Goal: Task Accomplishment & Management: Complete application form

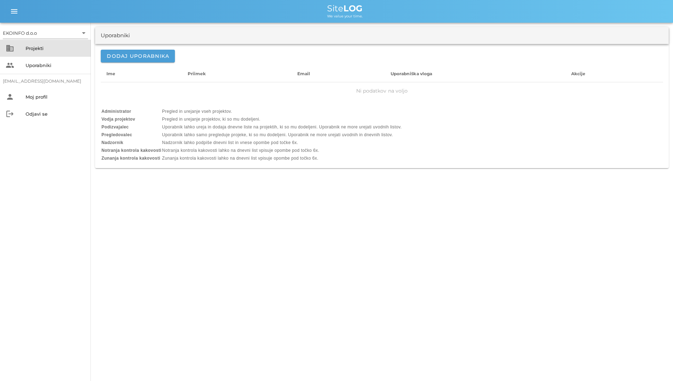
click at [45, 47] on div "Projekti" at bounding box center [56, 48] width 60 height 6
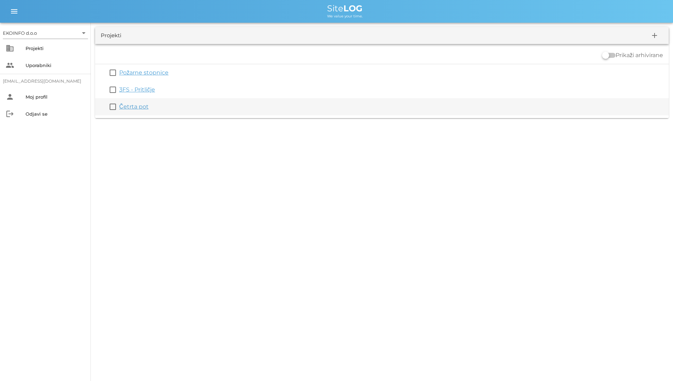
click at [134, 104] on link "Četrta pot" at bounding box center [133, 106] width 29 height 7
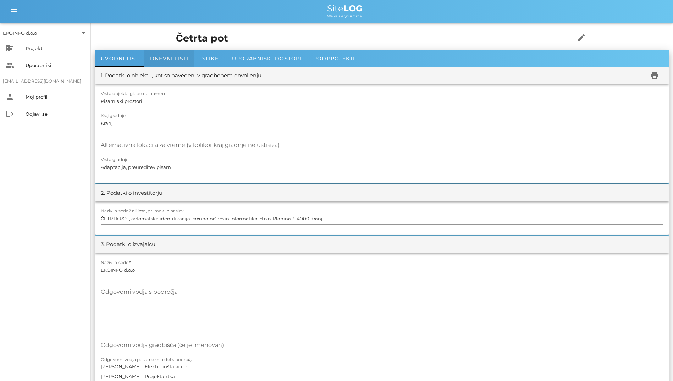
click at [172, 59] on span "Dnevni listi" at bounding box center [169, 58] width 39 height 6
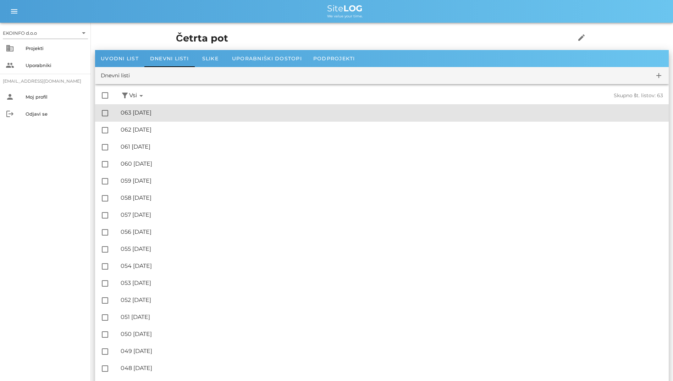
click at [162, 119] on div "🔏 063 [DATE] ✓ Podpisal: Nadzornik ✓ Podpisal: Sestavljalec ✓ Podpisal: Odgovor…" at bounding box center [392, 113] width 542 height 16
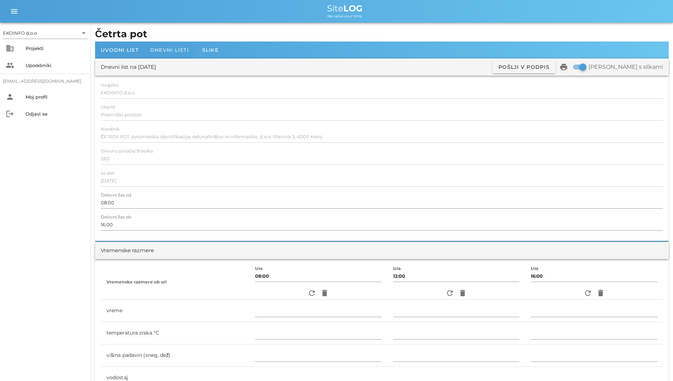
click at [162, 52] on span "Dnevni listi" at bounding box center [169, 50] width 39 height 6
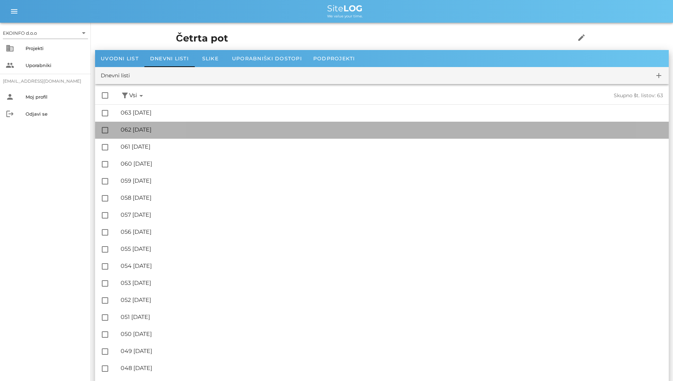
click at [168, 132] on div "🔏 062 sreda, 27.08.2025" at bounding box center [392, 129] width 542 height 7
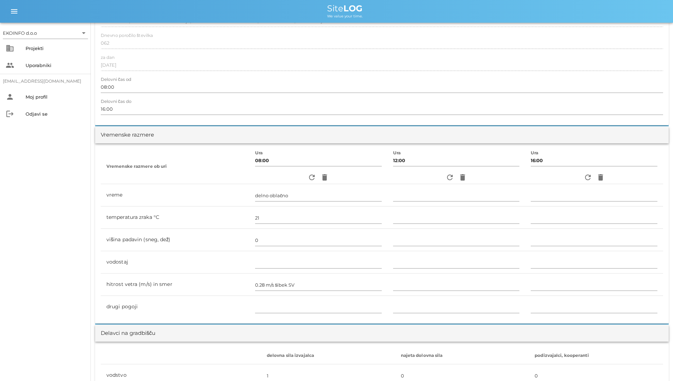
scroll to position [106, 0]
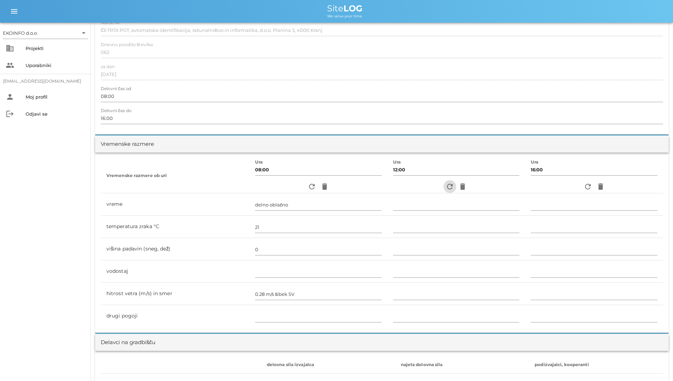
click at [449, 183] on icon "refresh" at bounding box center [449, 186] width 9 height 9
type input "delno oblačno"
type input "29"
type input "0"
type input "4.17 m/s šibek J"
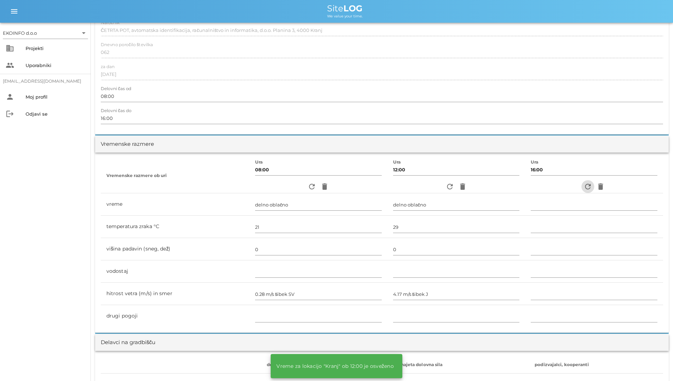
click at [583, 184] on icon "refresh" at bounding box center [587, 186] width 9 height 9
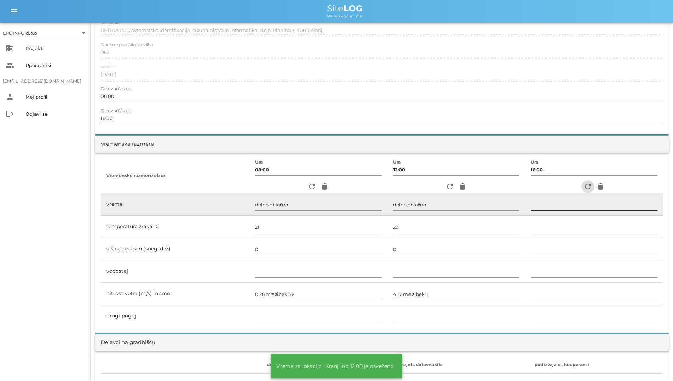
type input "pretežno oblačno"
type input "25"
type input "0"
type input "2.22 m/s [PERSON_NAME]"
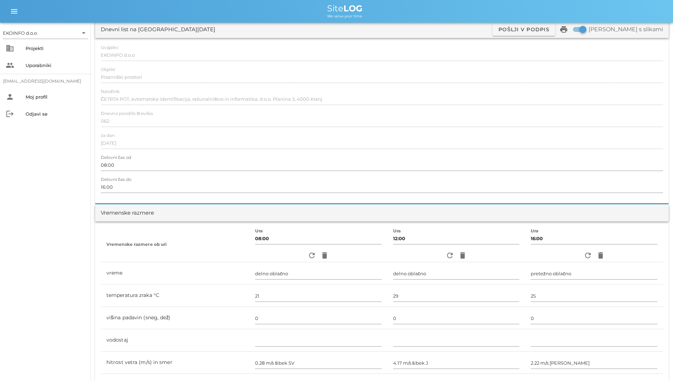
scroll to position [0, 0]
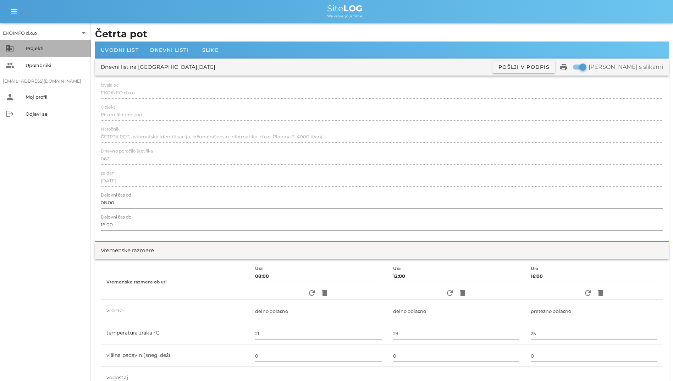
click at [43, 42] on div "business Projekti" at bounding box center [45, 48] width 91 height 17
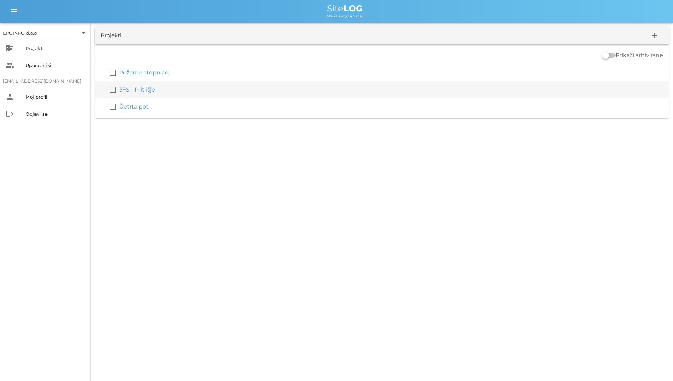
click at [140, 87] on link "3FS - Pritličje" at bounding box center [137, 89] width 36 height 7
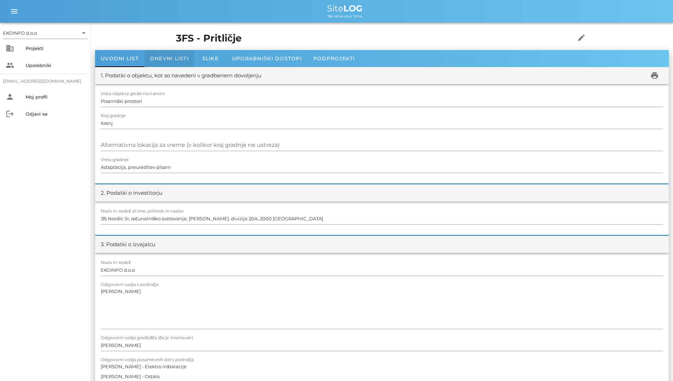
click at [155, 60] on span "Dnevni listi" at bounding box center [169, 58] width 39 height 6
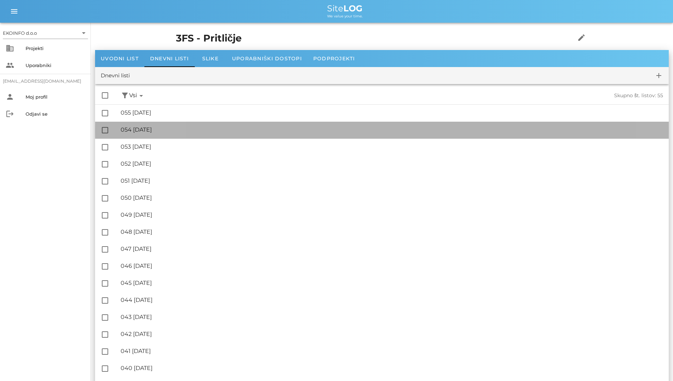
click at [197, 131] on div "🔏 054 [DATE]" at bounding box center [392, 129] width 542 height 7
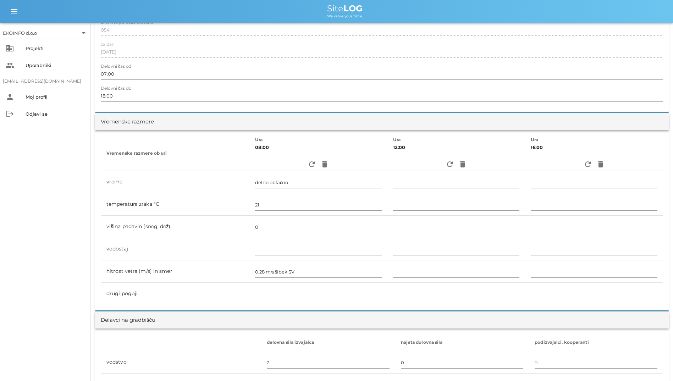
scroll to position [106, 0]
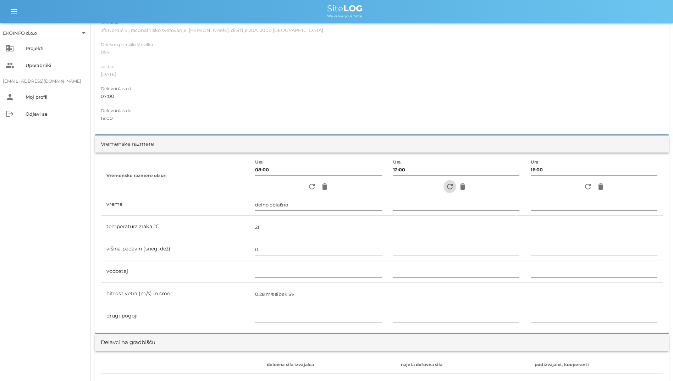
click at [447, 188] on icon "refresh" at bounding box center [449, 186] width 9 height 9
type input "delno oblačno"
type input "29"
type input "0"
type input "4.17 m/s šibek J"
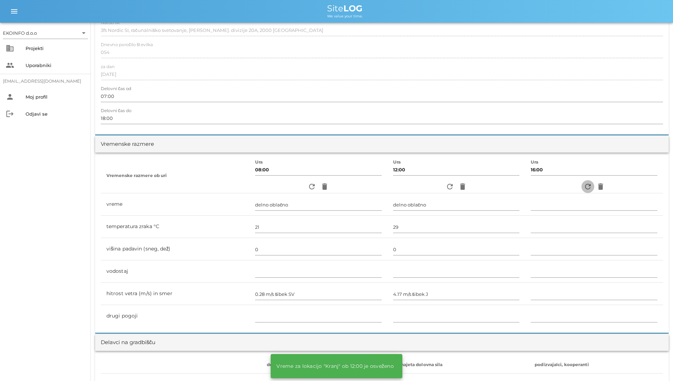
click at [581, 186] on span "refresh" at bounding box center [587, 186] width 13 height 9
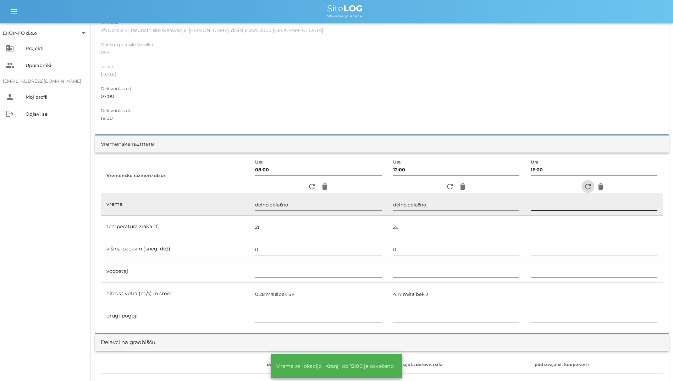
type input "pretežno oblačno"
type input "25"
type input "0"
type input "2.22 m/s [PERSON_NAME]"
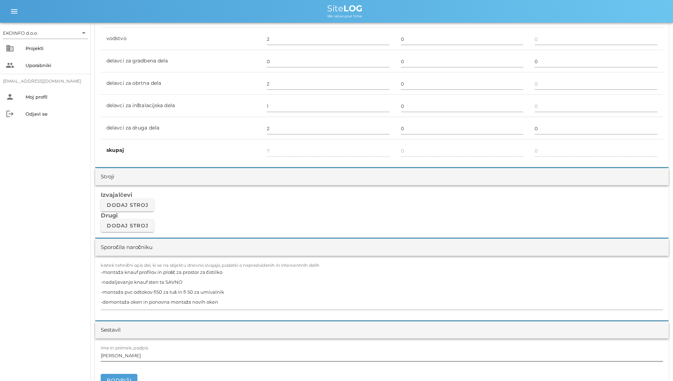
scroll to position [603, 0]
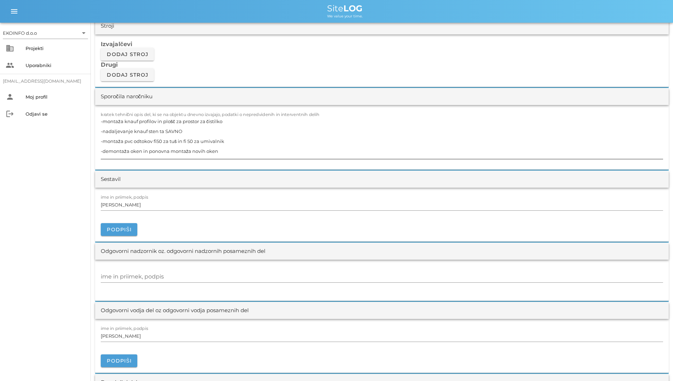
click at [160, 130] on textarea "-montaža knauf profilov in plošč za prostor za čistilko -nadaljevanje knauf ste…" at bounding box center [382, 137] width 562 height 43
type textarea "-montaža knauf profilov in plošč za prostor za čistilko -nadaljevanje knauf ste…"
click at [174, 201] on input "[PERSON_NAME]" at bounding box center [382, 204] width 562 height 11
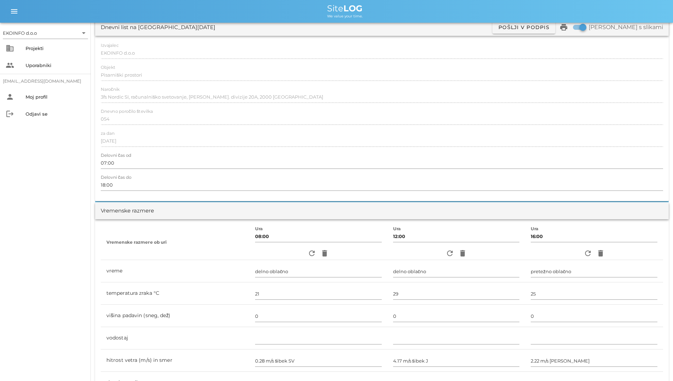
scroll to position [0, 0]
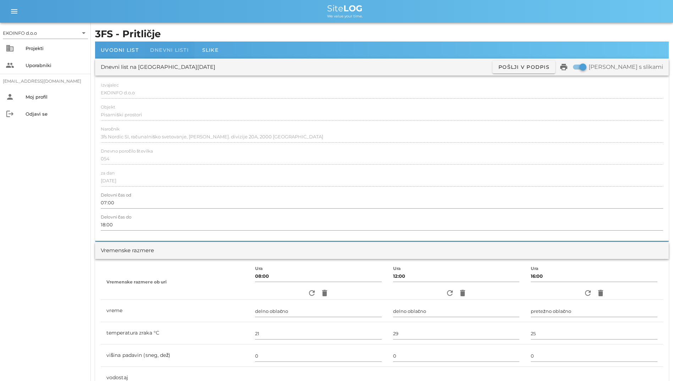
click at [157, 51] on span "Dnevni listi" at bounding box center [169, 50] width 39 height 6
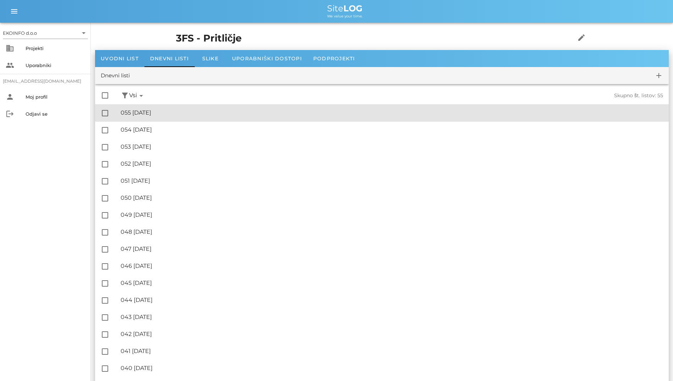
click at [166, 117] on div "🔏 055 [DATE] ✓ Podpisal: Nadzornik ✓ Podpisal: Sestavljalec ✓ Podpisal: Odgovor…" at bounding box center [392, 113] width 542 height 16
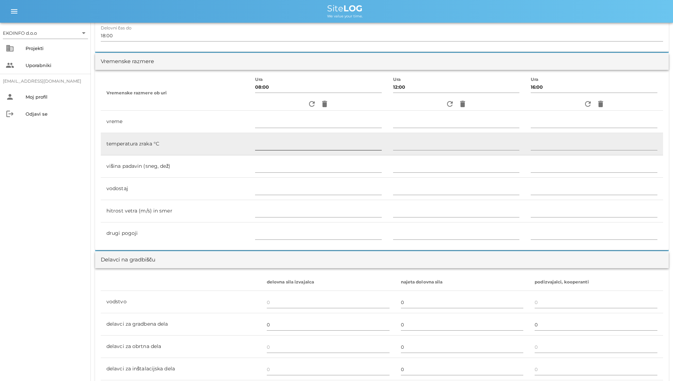
scroll to position [177, 0]
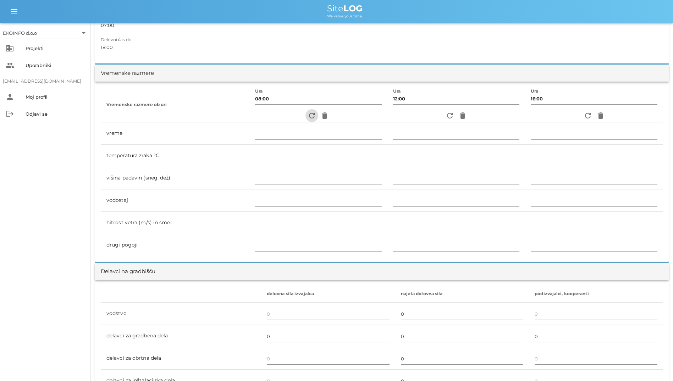
click at [307, 117] on icon "refresh" at bounding box center [311, 115] width 9 height 9
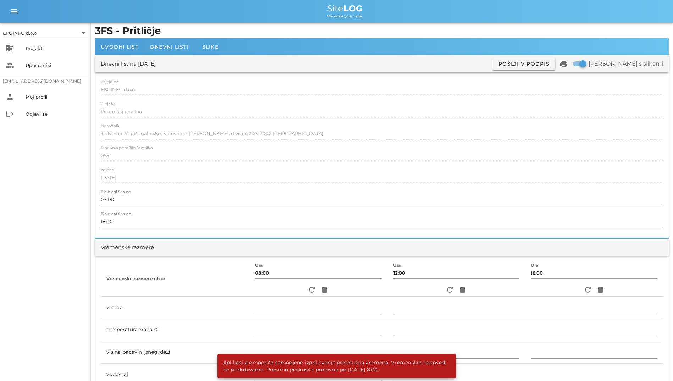
scroll to position [0, 0]
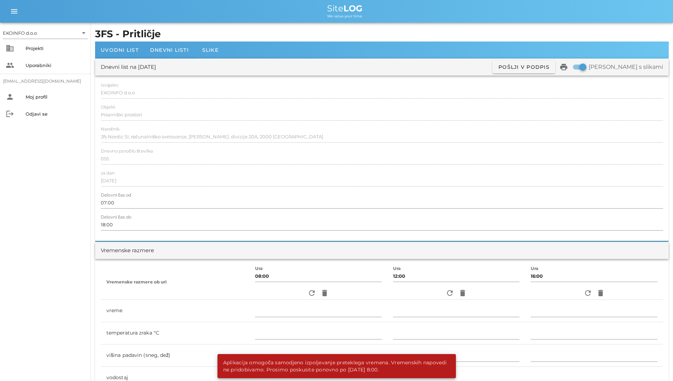
click at [95, 89] on div "Izvajalec EKOINFO d.o.o Objekt Pisarniški prostori Naročnik 3fs Nordic SI, raču…" at bounding box center [381, 158] width 573 height 165
drag, startPoint x: 95, startPoint y: 89, endPoint x: 174, endPoint y: 102, distance: 79.8
click at [174, 102] on div at bounding box center [382, 100] width 562 height 5
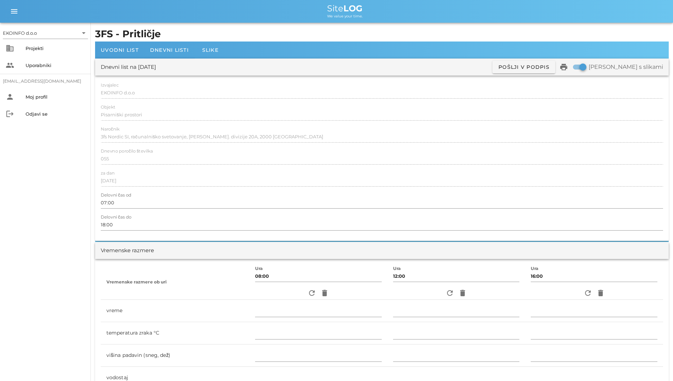
click at [227, 41] on h1 "3FS - Pritličje" at bounding box center [381, 34] width 573 height 15
click at [223, 44] on div "Slike" at bounding box center [210, 49] width 32 height 17
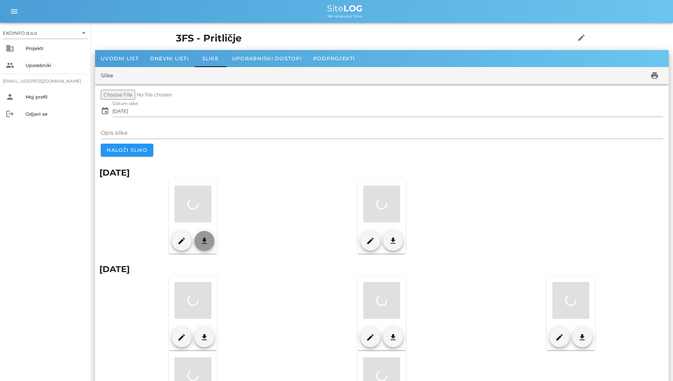
click at [211, 241] on span "download" at bounding box center [204, 240] width 14 height 9
click at [168, 60] on span "Dnevni listi" at bounding box center [169, 58] width 39 height 6
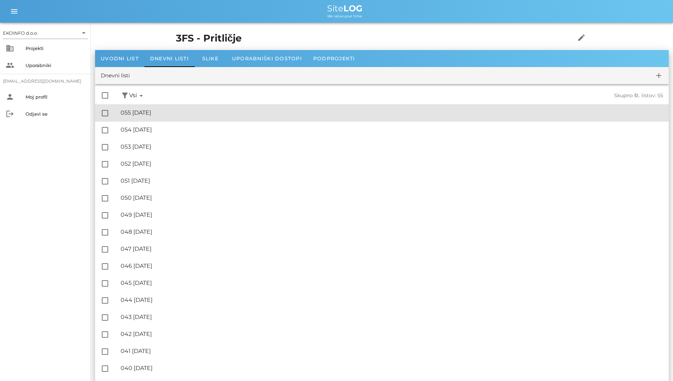
click at [176, 116] on div "🔏 055 [DATE]" at bounding box center [392, 112] width 542 height 7
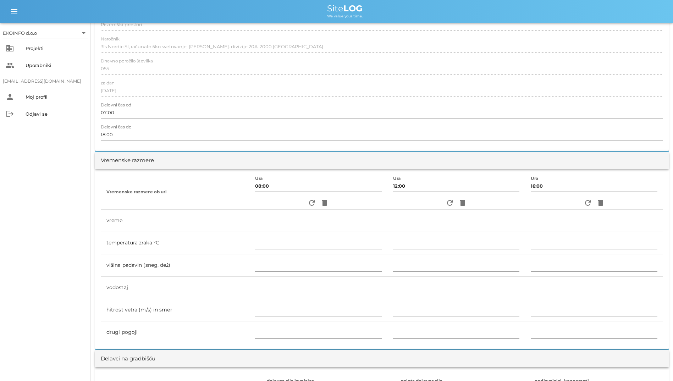
scroll to position [142, 0]
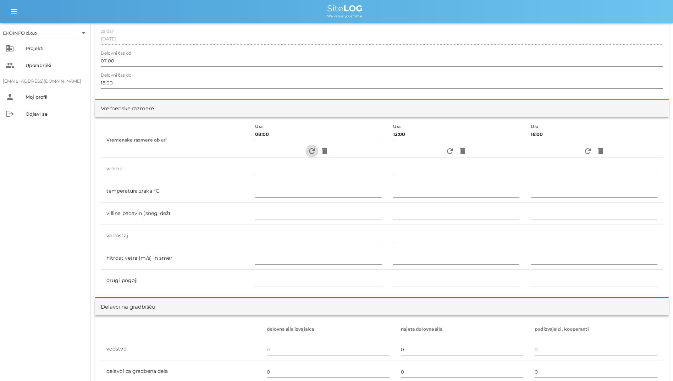
click at [307, 147] on icon "refresh" at bounding box center [311, 151] width 9 height 9
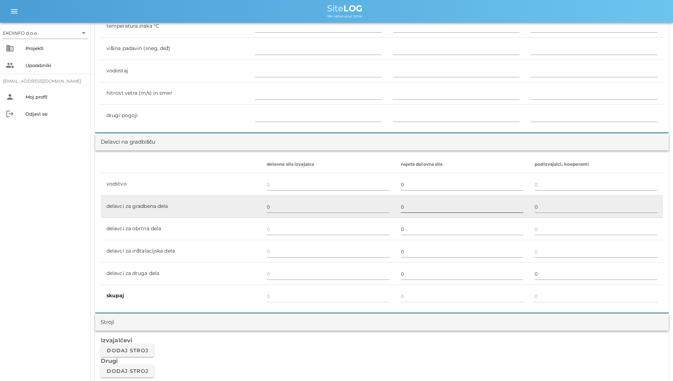
scroll to position [213, 0]
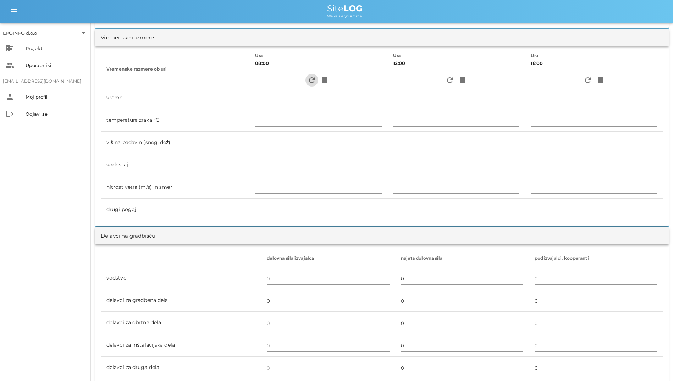
click at [307, 79] on icon "refresh" at bounding box center [311, 80] width 9 height 9
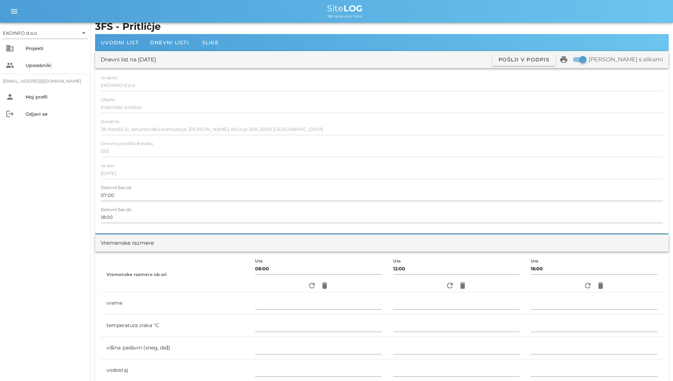
scroll to position [0, 0]
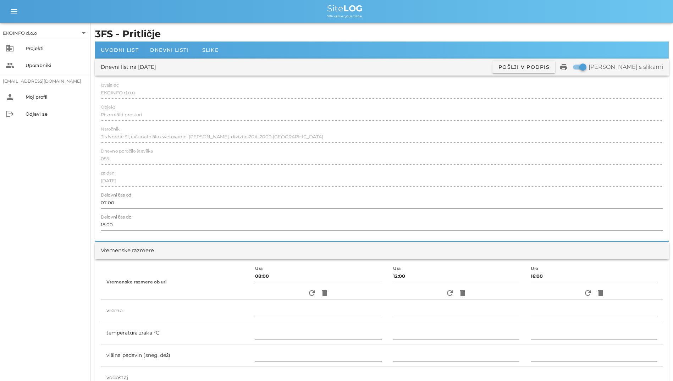
drag, startPoint x: 97, startPoint y: 82, endPoint x: 168, endPoint y: 190, distance: 129.9
click at [168, 190] on div "Izvajalec EKOINFO d.o.o Objekt Pisarniški prostori Naročnik 3fs Nordic SI, raču…" at bounding box center [381, 158] width 573 height 165
click at [89, 95] on div "person Moj profil" at bounding box center [45, 96] width 91 height 17
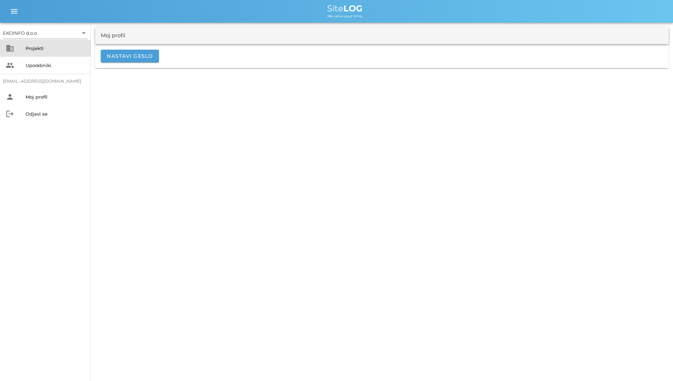
click at [43, 48] on div "Projekti" at bounding box center [56, 48] width 60 height 6
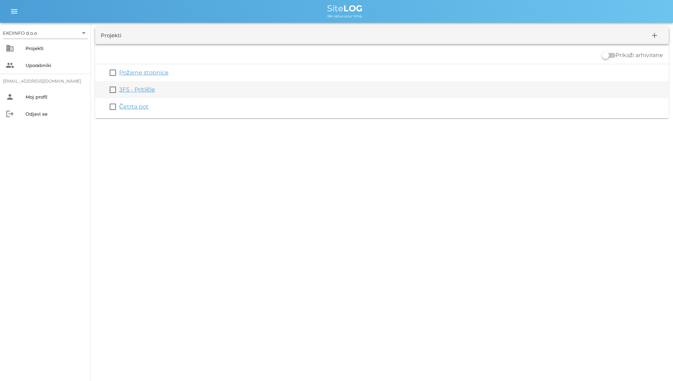
click at [127, 89] on link "3FS - Pritličje" at bounding box center [137, 89] width 36 height 7
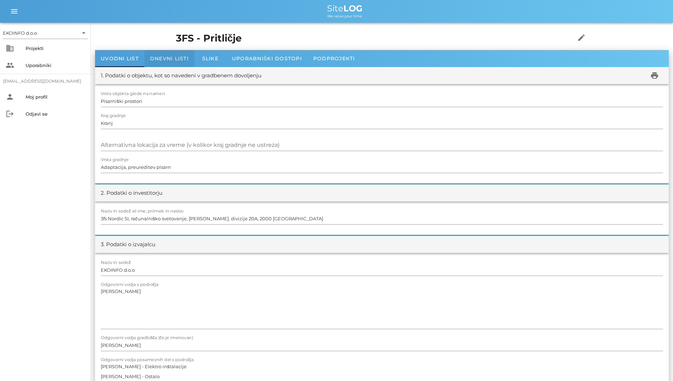
click at [164, 61] on span "Dnevni listi" at bounding box center [169, 58] width 39 height 6
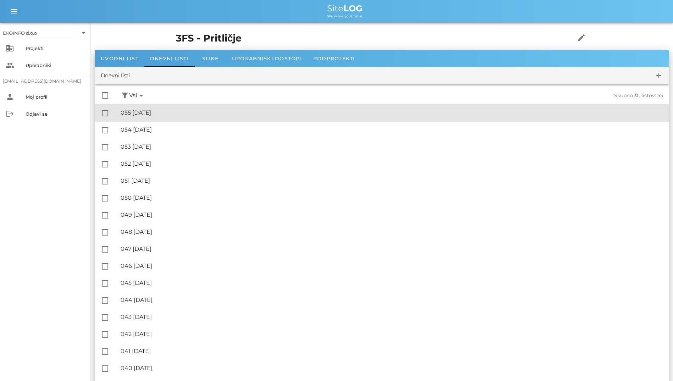
click at [172, 108] on div "🔏 055 [DATE] ✓ Podpisal: Nadzornik ✓ Podpisal: Sestavljalec ✓ Podpisal: Odgovor…" at bounding box center [392, 113] width 542 height 16
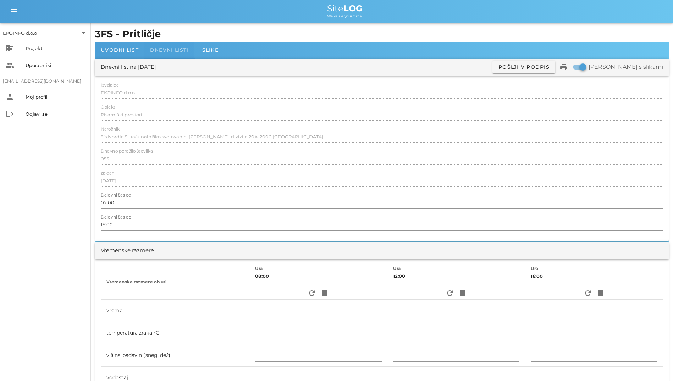
click at [157, 50] on span "Dnevni listi" at bounding box center [169, 50] width 39 height 6
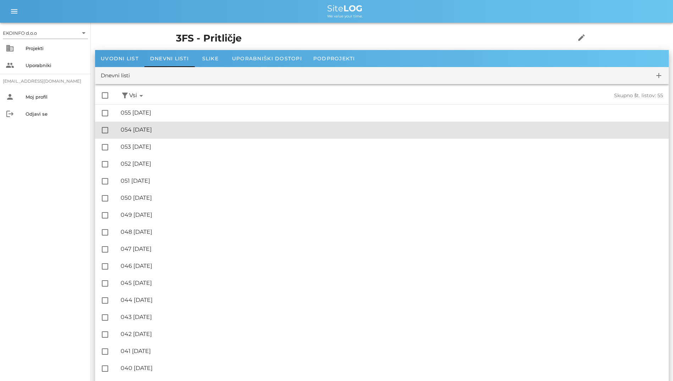
click at [184, 126] on div "🔏 054 sreda, 27.08.2025 ✓ Podpisal: Nadzornik ✓ Podpisal: Sestavljalec ✓ Podpis…" at bounding box center [392, 130] width 542 height 16
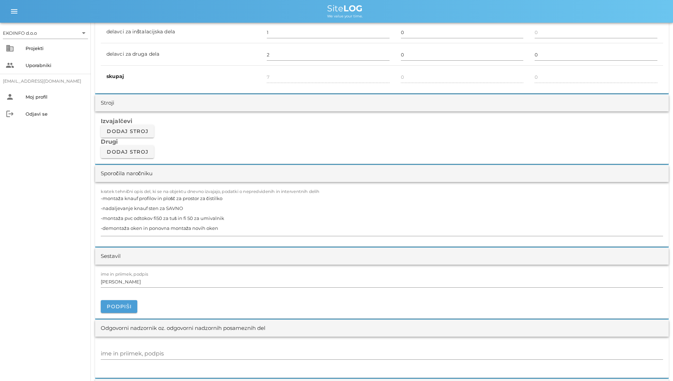
scroll to position [532, 0]
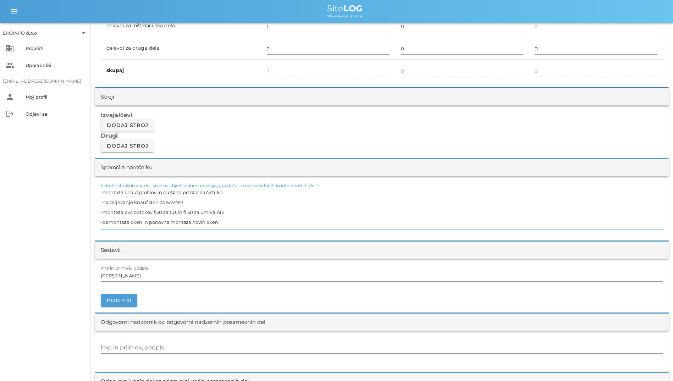
click at [139, 212] on textarea "-montaža knauf profilov in plošč za prostor za čistilko -nadaljevanje knauf ste…" at bounding box center [382, 208] width 562 height 43
type textarea "-montaža knauf profilov in plošč za prostor za čistilko -nadaljevanje knauf ste…"
click at [199, 276] on input "[PERSON_NAME]" at bounding box center [382, 275] width 562 height 11
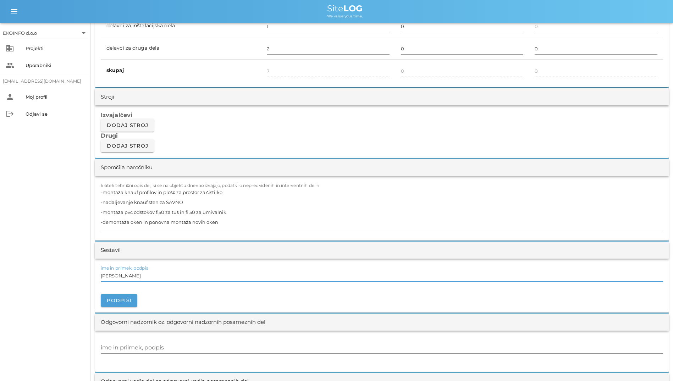
click at [263, 142] on div "Izvajalčevi Dodaj stroj Drugi Dodaj stroj" at bounding box center [381, 131] width 573 height 52
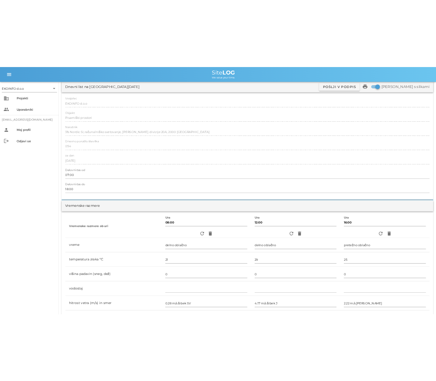
scroll to position [142, 0]
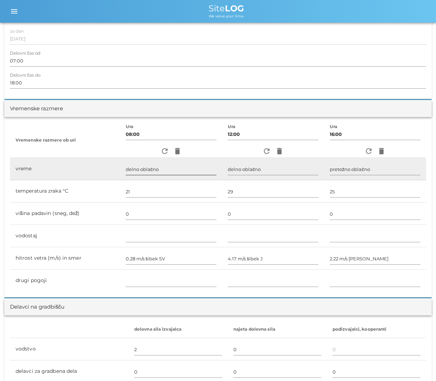
click at [201, 171] on input "delno oblačno" at bounding box center [171, 168] width 91 height 11
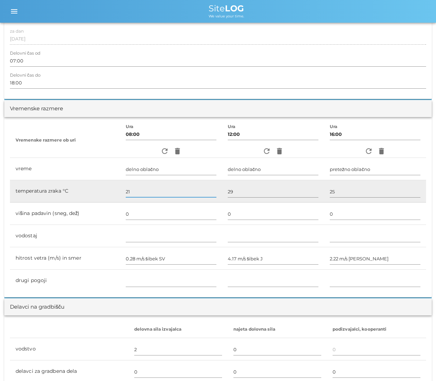
click at [200, 186] on input "21" at bounding box center [171, 191] width 91 height 11
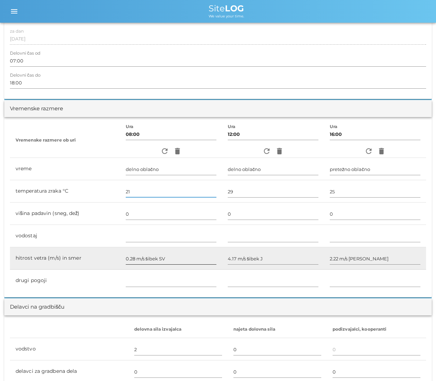
click at [160, 249] on div "0.28 m/s šibek SV" at bounding box center [171, 259] width 91 height 21
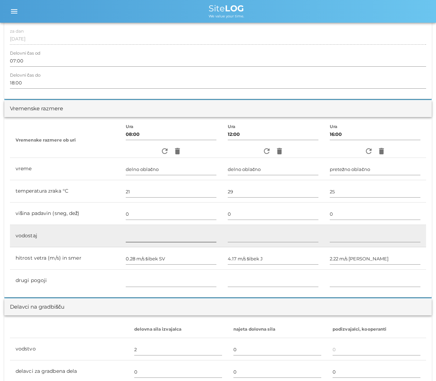
click at [157, 231] on input "text" at bounding box center [171, 235] width 91 height 11
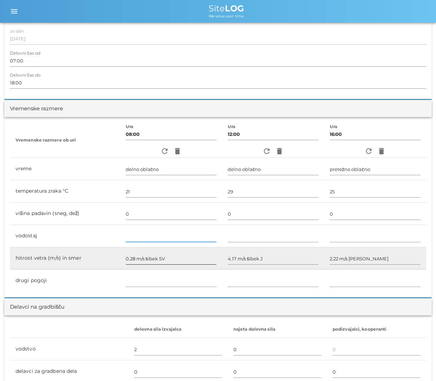
click at [172, 257] on input "0.28 m/s šibek SV" at bounding box center [171, 258] width 91 height 11
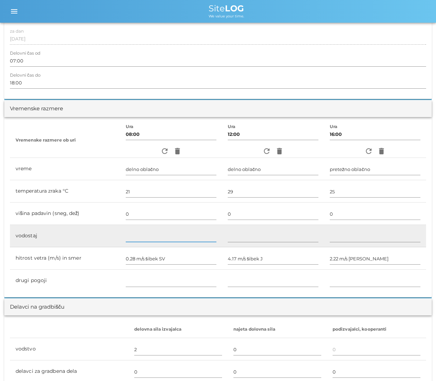
click at [182, 241] on input "text" at bounding box center [171, 235] width 91 height 11
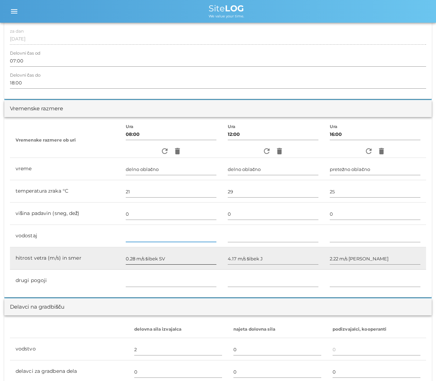
click at [187, 254] on input "0.28 m/s šibek SV" at bounding box center [171, 258] width 91 height 11
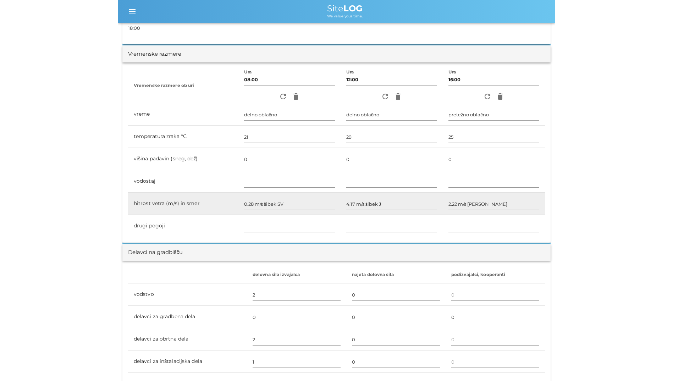
scroll to position [213, 0]
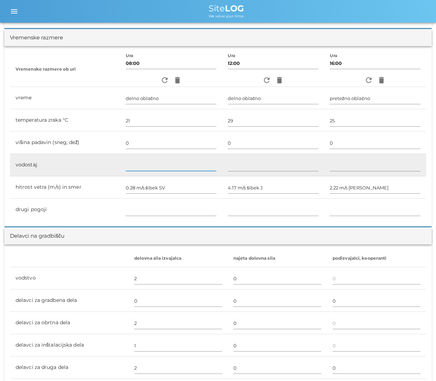
click at [129, 160] on input "text" at bounding box center [171, 165] width 91 height 11
click at [144, 163] on input "text" at bounding box center [171, 165] width 91 height 11
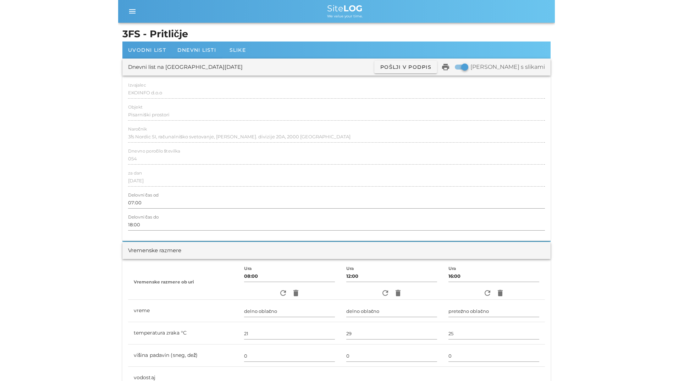
scroll to position [213, 0]
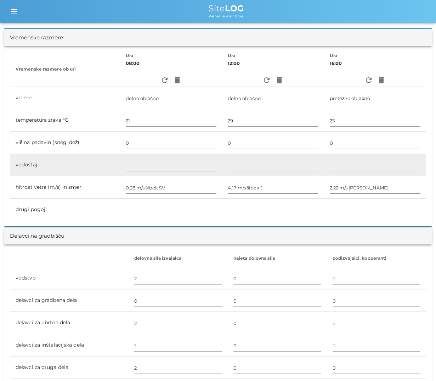
click at [138, 169] on input "text" at bounding box center [171, 165] width 91 height 11
click at [184, 159] on div at bounding box center [171, 165] width 91 height 21
drag, startPoint x: 184, startPoint y: 159, endPoint x: 155, endPoint y: 162, distance: 29.6
click at [155, 162] on input "text" at bounding box center [171, 165] width 91 height 11
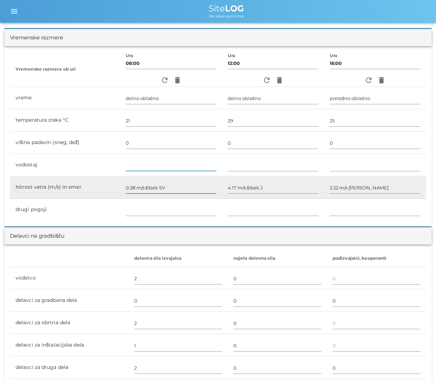
click at [167, 183] on input "0.28 m/s šibek SV" at bounding box center [171, 187] width 91 height 11
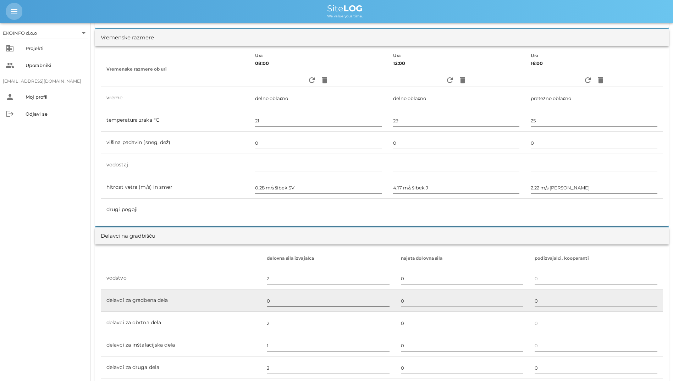
scroll to position [461, 0]
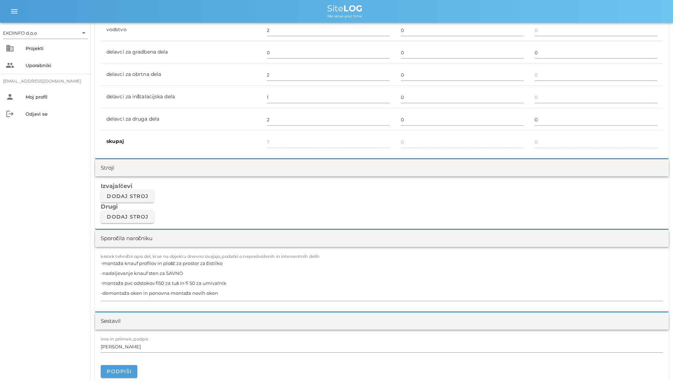
click at [382, 226] on div "Izvajalčevi Dodaj stroj Drugi Dodaj stroj" at bounding box center [381, 202] width 573 height 52
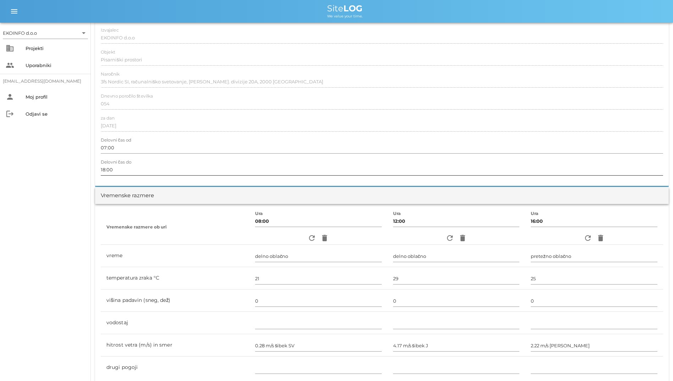
scroll to position [142, 0]
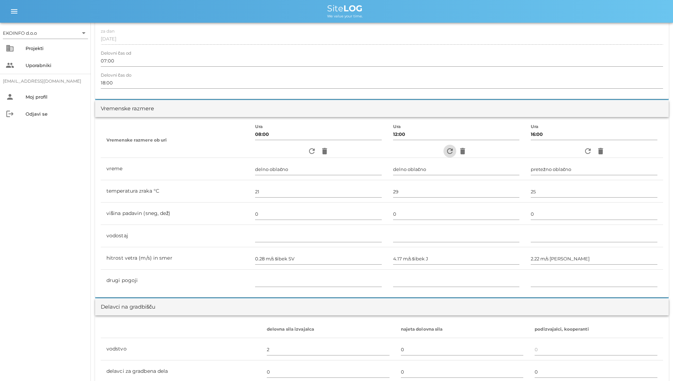
click at [436, 151] on icon "refresh" at bounding box center [449, 151] width 9 height 9
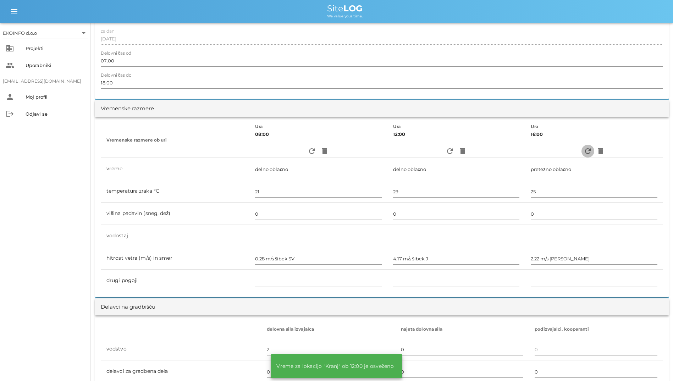
click at [436, 150] on icon "refresh" at bounding box center [587, 151] width 9 height 9
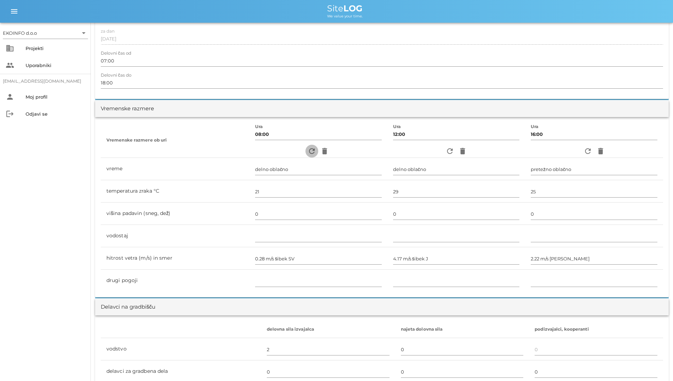
click at [307, 148] on icon "refresh" at bounding box center [311, 151] width 9 height 9
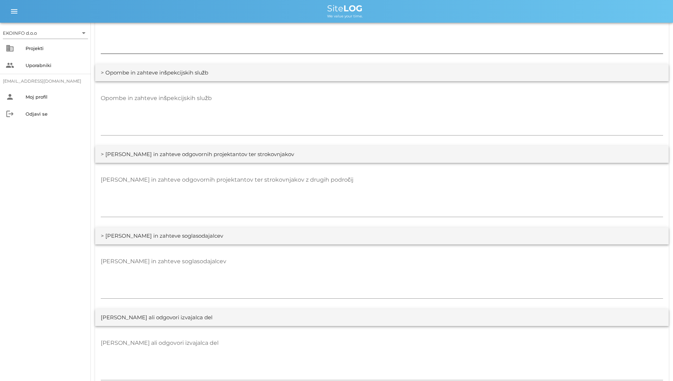
scroll to position [1099, 0]
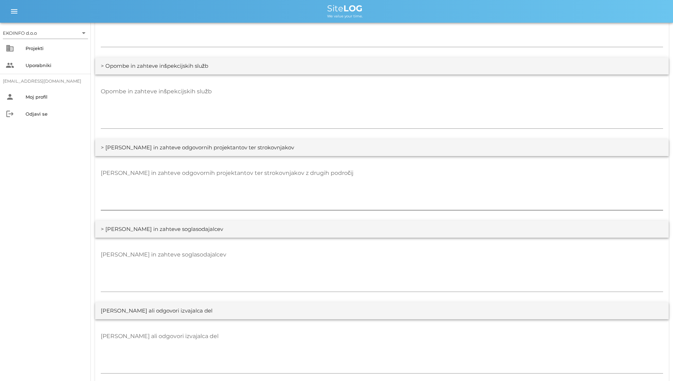
click at [436, 168] on textarea "[PERSON_NAME] in zahteve odgovornih projektantov ter strokovnjakov z drugih pod…" at bounding box center [382, 188] width 562 height 43
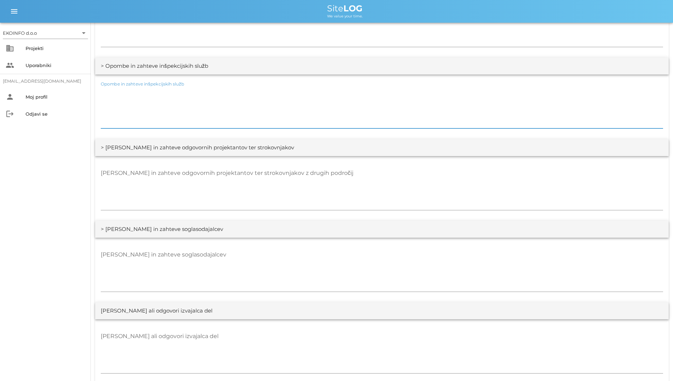
click at [436, 102] on textarea "Opombe in zahteve inšpekcijskih služb" at bounding box center [382, 107] width 562 height 43
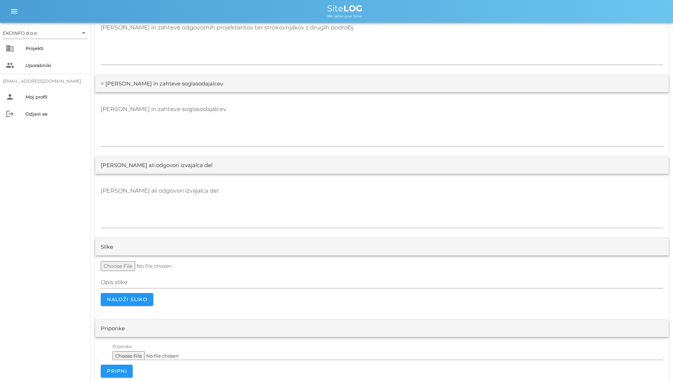
scroll to position [1251, 0]
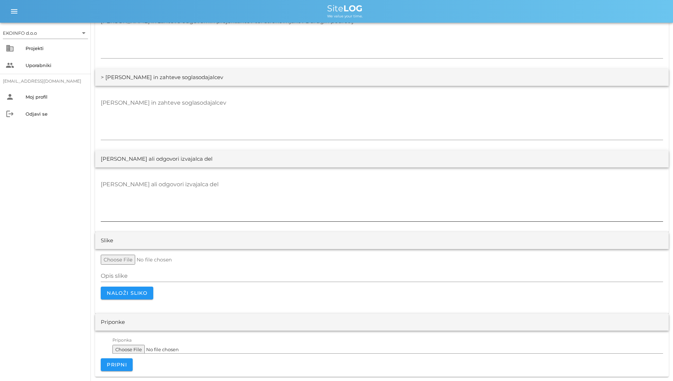
click at [114, 176] on div "[PERSON_NAME] ali odgovori izvajalca del" at bounding box center [382, 200] width 562 height 52
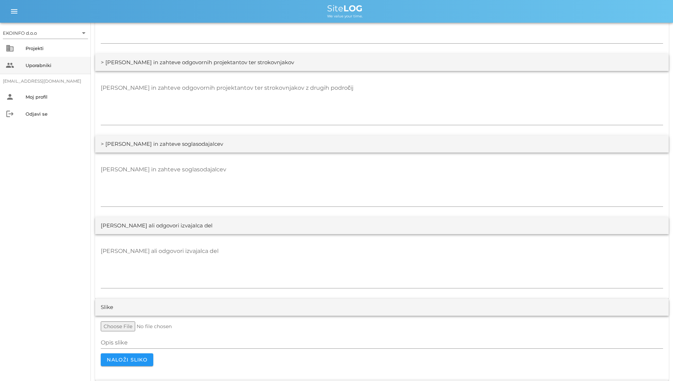
scroll to position [1109, 0]
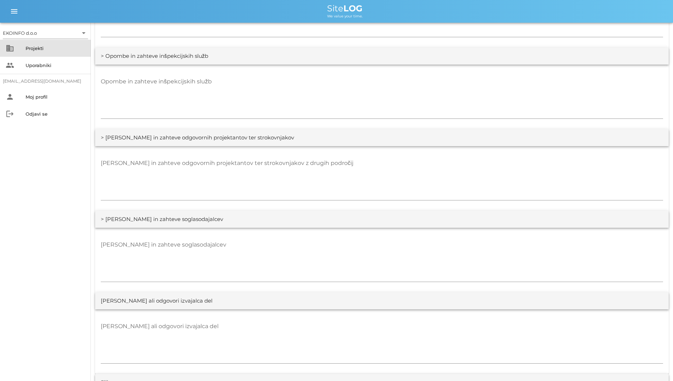
click at [31, 40] on div "business Projekti" at bounding box center [45, 48] width 91 height 17
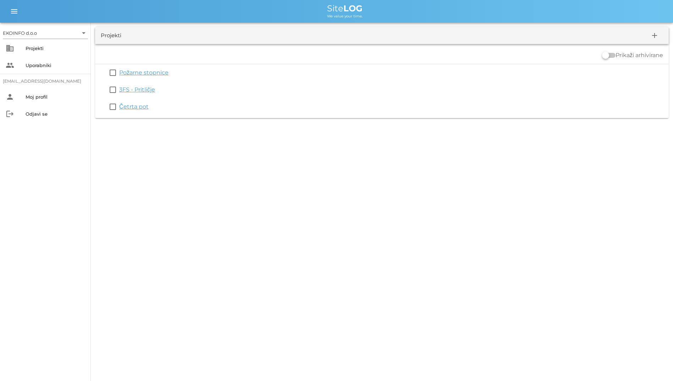
click at [436, 211] on div "EKOINFO d.o.o arrow_drop_down business Projekti people Uporabniki [EMAIL_ADDRES…" at bounding box center [336, 190] width 673 height 381
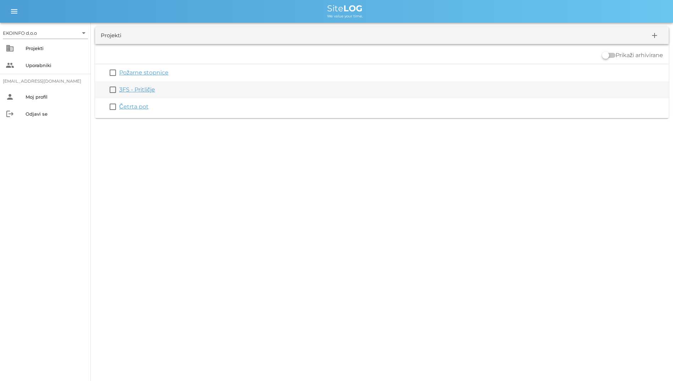
click at [126, 90] on link "3FS - Pritličje" at bounding box center [137, 89] width 36 height 7
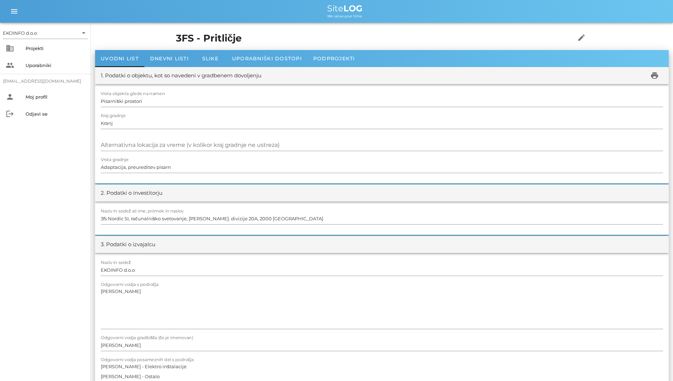
click at [106, 242] on div "3. Podatki o izvajalcu" at bounding box center [128, 244] width 55 height 8
click at [207, 59] on span "Slike" at bounding box center [210, 58] width 16 height 6
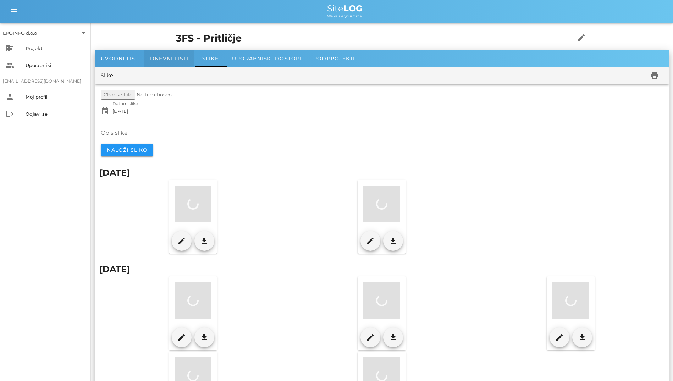
click at [187, 61] on span "Dnevni listi" at bounding box center [169, 58] width 39 height 6
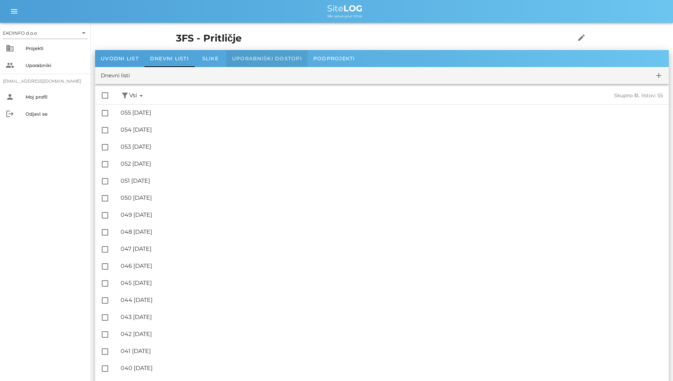
click at [237, 60] on span "Uporabniški dostopi" at bounding box center [267, 58] width 70 height 6
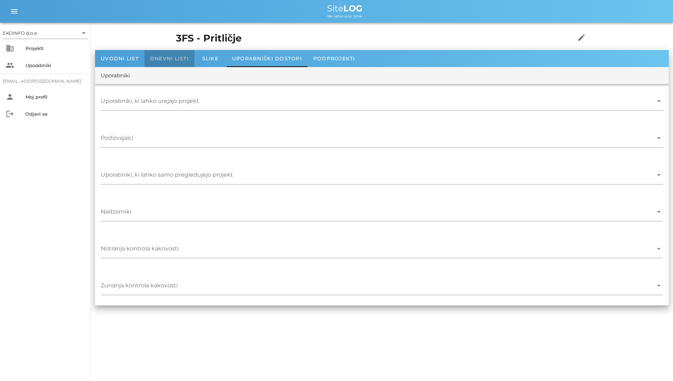
click at [187, 60] on span "Dnevni listi" at bounding box center [169, 58] width 39 height 6
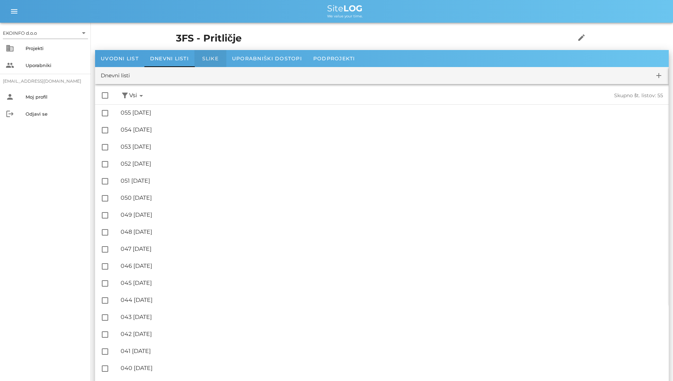
click at [200, 61] on div "Slike" at bounding box center [210, 58] width 32 height 17
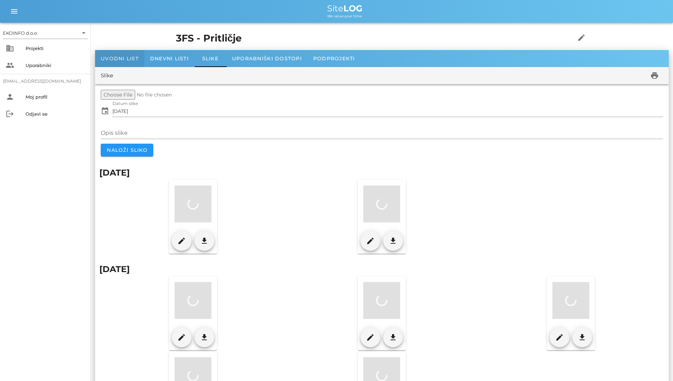
click at [120, 59] on span "Uvodni list" at bounding box center [120, 58] width 38 height 6
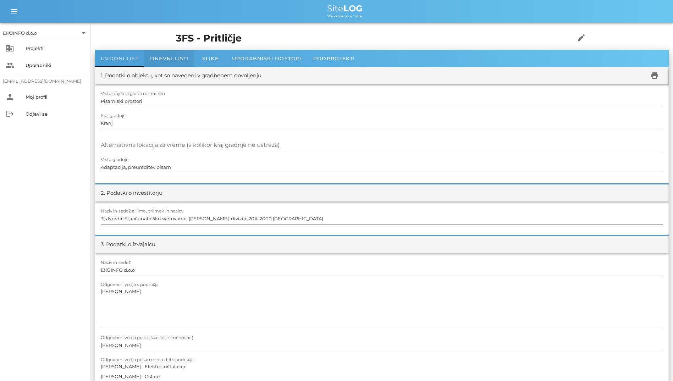
click at [173, 55] on div "Dnevni listi" at bounding box center [169, 58] width 50 height 17
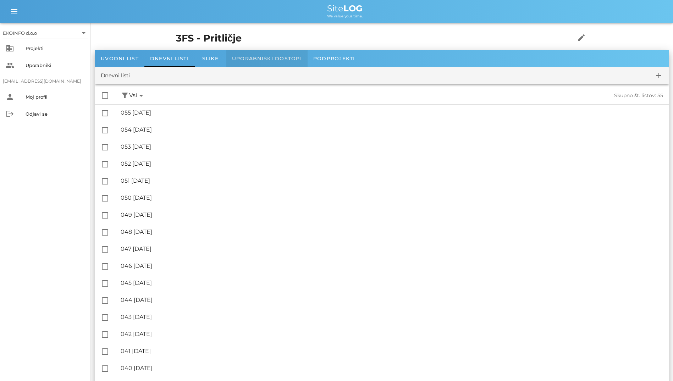
click at [245, 60] on span "Uporabniški dostopi" at bounding box center [267, 58] width 70 height 6
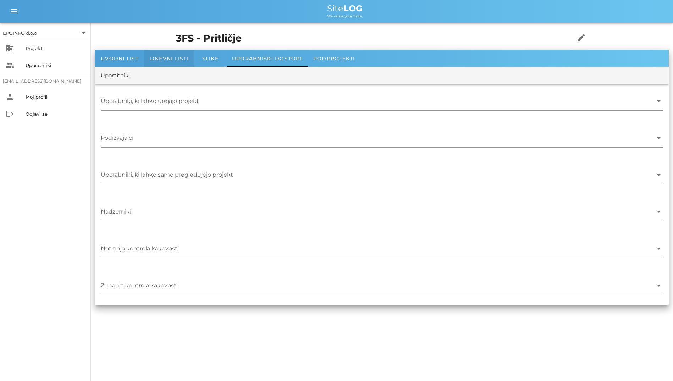
click at [172, 57] on span "Dnevni listi" at bounding box center [169, 58] width 39 height 6
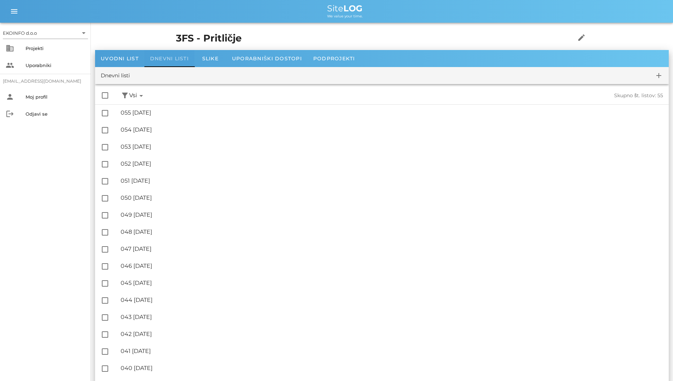
click at [172, 57] on span "Dnevni listi" at bounding box center [169, 58] width 39 height 6
click at [207, 40] on h1 "3FS - Pritličje" at bounding box center [364, 38] width 377 height 15
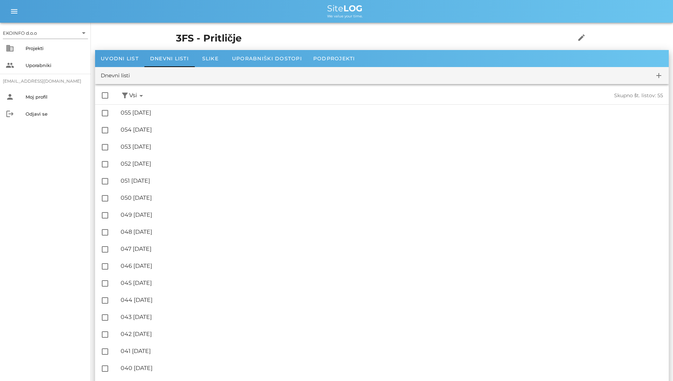
click at [207, 40] on h1 "3FS - Pritličje" at bounding box center [364, 38] width 377 height 15
drag, startPoint x: 207, startPoint y: 40, endPoint x: 327, endPoint y: 62, distance: 121.8
click at [327, 62] on div "Podprojekti" at bounding box center [333, 58] width 53 height 17
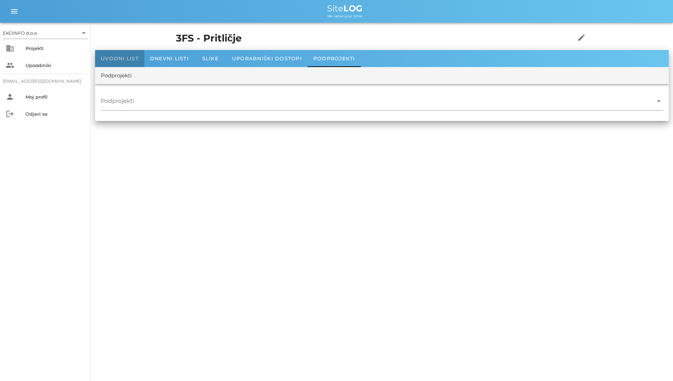
click at [131, 61] on span "Uvodni list" at bounding box center [120, 58] width 38 height 6
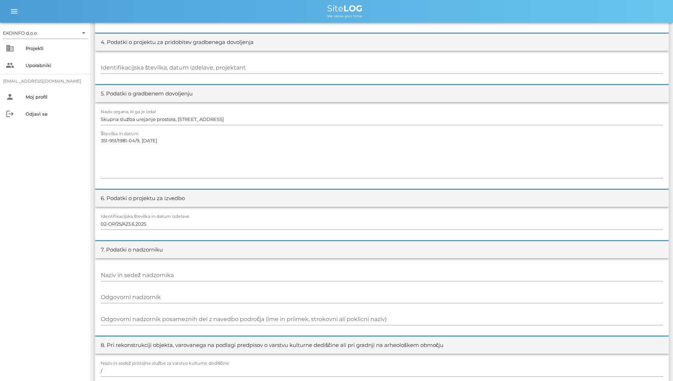
scroll to position [425, 0]
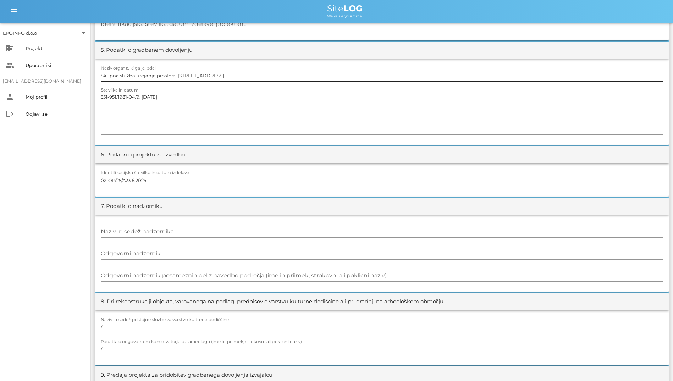
click at [436, 84] on div at bounding box center [382, 83] width 562 height 5
click at [436, 79] on input "Skupna služba urejanje prostora, [STREET_ADDRESS]" at bounding box center [382, 75] width 562 height 11
click at [436, 107] on textarea "351-951/1981-04/9, [DATE]" at bounding box center [382, 113] width 562 height 43
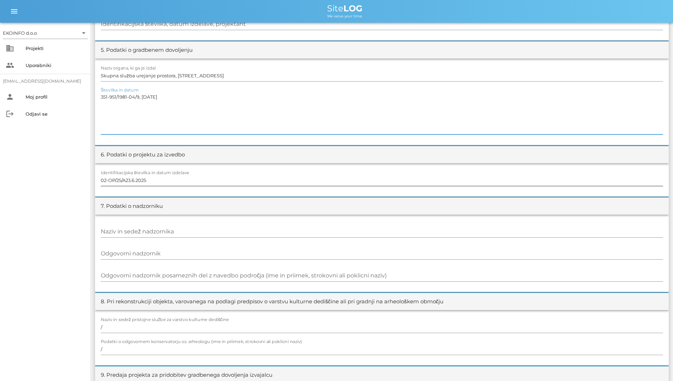
click at [436, 188] on div at bounding box center [382, 188] width 562 height 5
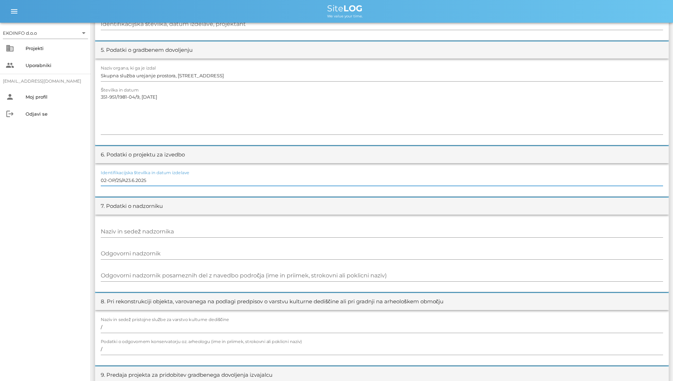
click at [436, 174] on input "02-OP/25/A23.6.2025" at bounding box center [382, 179] width 562 height 11
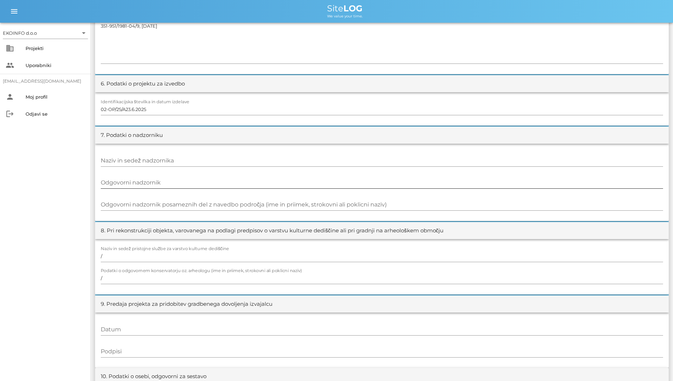
click at [436, 174] on div "Odgovorni nadzornik" at bounding box center [382, 183] width 562 height 21
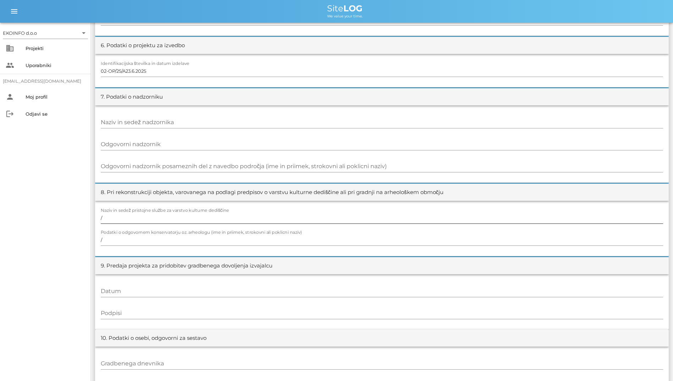
scroll to position [567, 0]
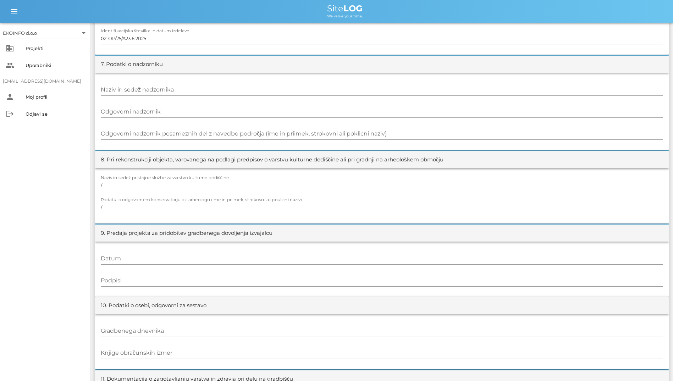
click at [436, 178] on div "Naziv in sedež pristojne službe za varstvo kulturne dediščine /" at bounding box center [382, 185] width 562 height 21
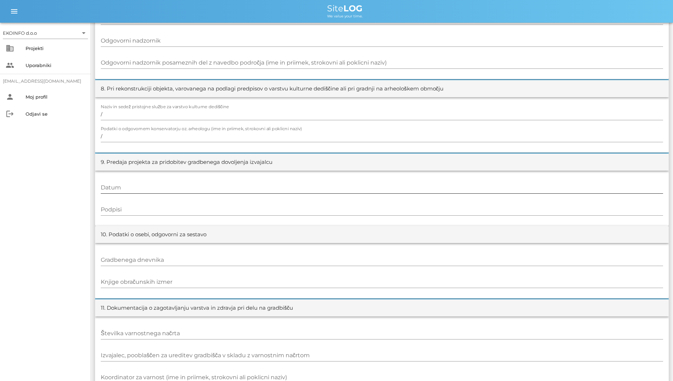
click at [436, 189] on input "Datum" at bounding box center [382, 187] width 562 height 11
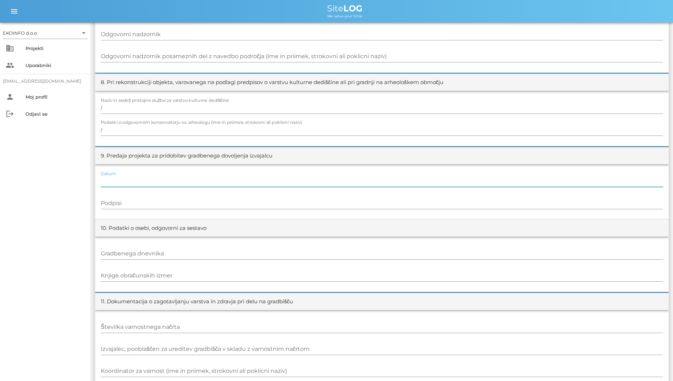
scroll to position [655, 0]
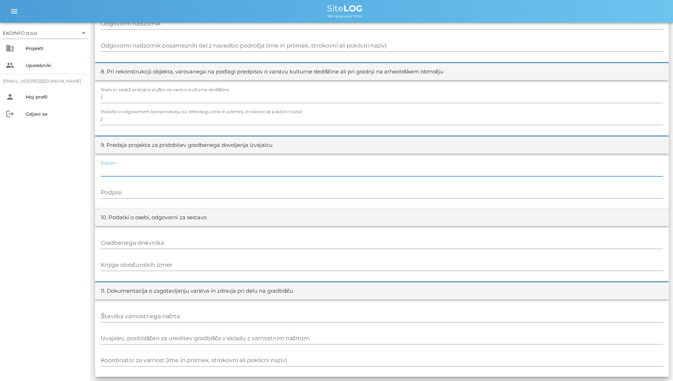
click at [436, 228] on div "Gradbenega dnevnika Knjige obračunskih izmer" at bounding box center [381, 253] width 573 height 55
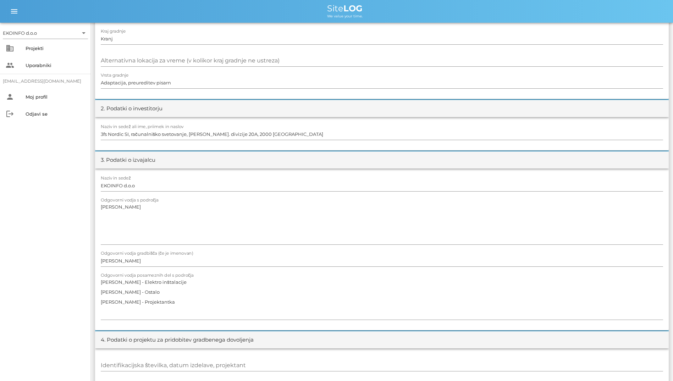
scroll to position [0, 0]
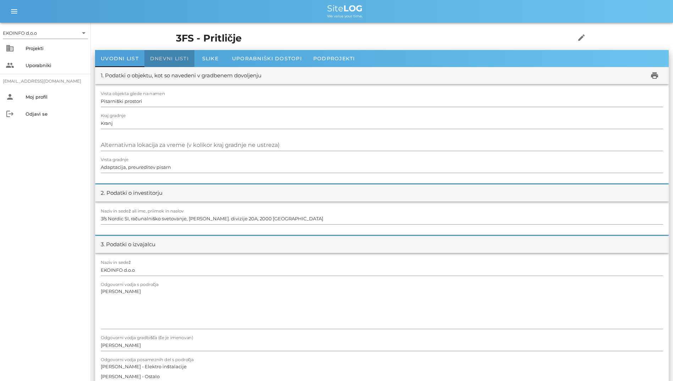
drag, startPoint x: 173, startPoint y: 56, endPoint x: 171, endPoint y: 63, distance: 7.2
click at [173, 56] on span "Dnevni listi" at bounding box center [169, 58] width 39 height 6
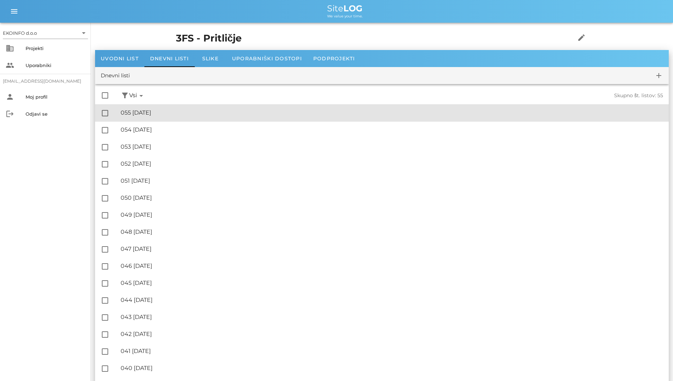
click at [209, 109] on div "🔏 055 [DATE] ✓ Podpisal: Nadzornik ✓ Podpisal: Sestavljalec ✓ Podpisal: Odgovor…" at bounding box center [392, 113] width 542 height 16
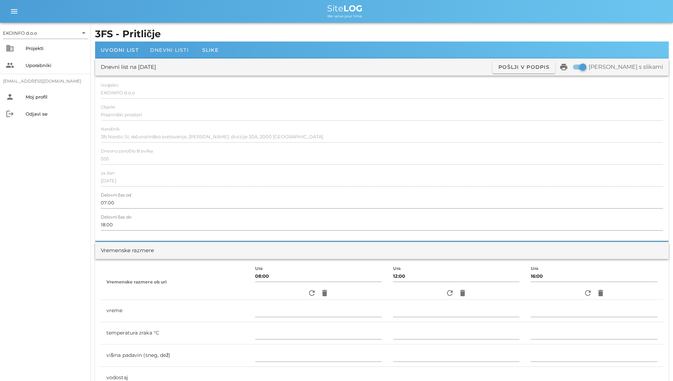
click at [173, 51] on span "Dnevni listi" at bounding box center [169, 50] width 39 height 6
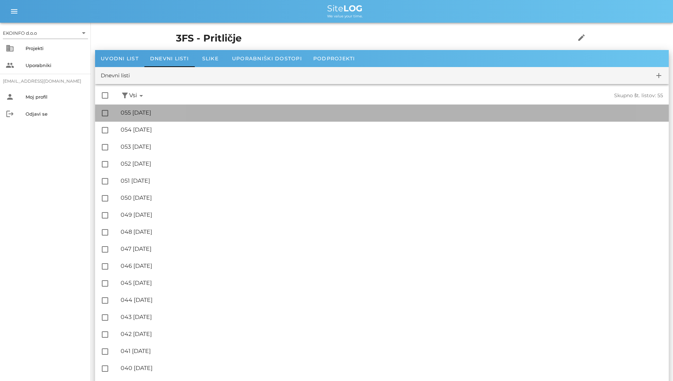
click at [192, 107] on div "🔏 055 [DATE] ✓ Podpisal: Nadzornik ✓ Podpisal: Sestavljalec ✓ Podpisal: Odgovor…" at bounding box center [392, 113] width 542 height 16
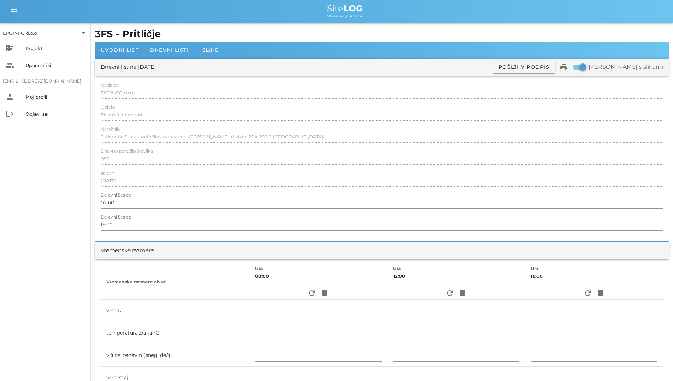
click at [317, 129] on div "Naročnik 3fs Nordic SI, računalniško svetovanje, d.o.o. Cesta XIV. divizije 20A…" at bounding box center [382, 137] width 562 height 21
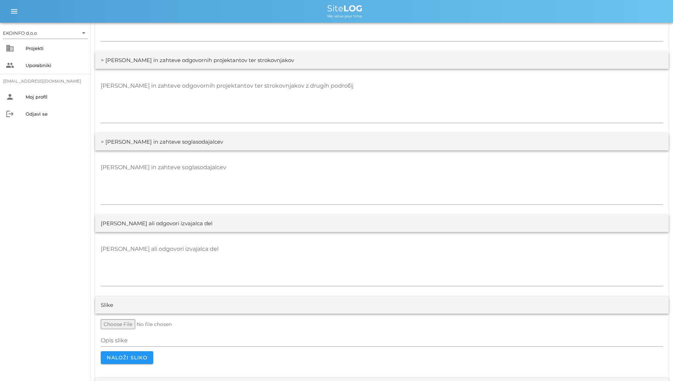
scroll to position [1251, 0]
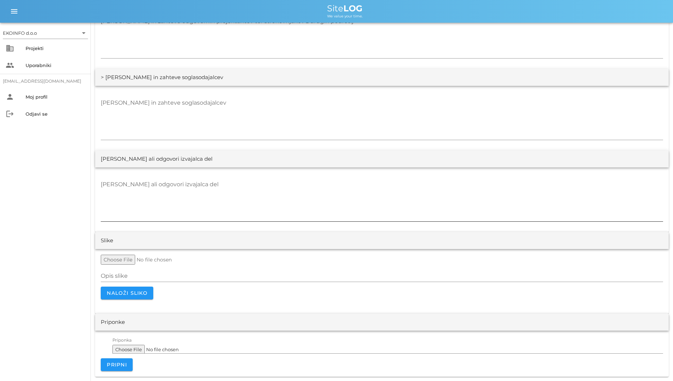
click at [436, 184] on textarea "[PERSON_NAME] ali odgovori izvajalca del" at bounding box center [382, 200] width 562 height 43
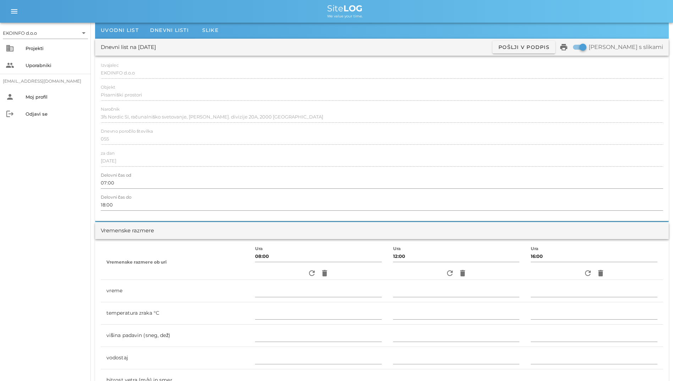
scroll to position [0, 0]
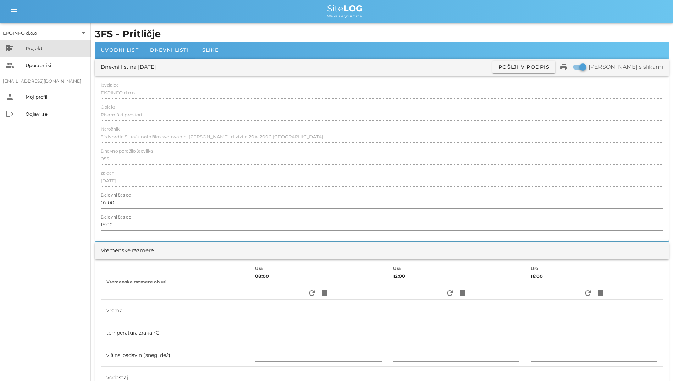
click at [57, 48] on div "Projekti" at bounding box center [56, 48] width 60 height 6
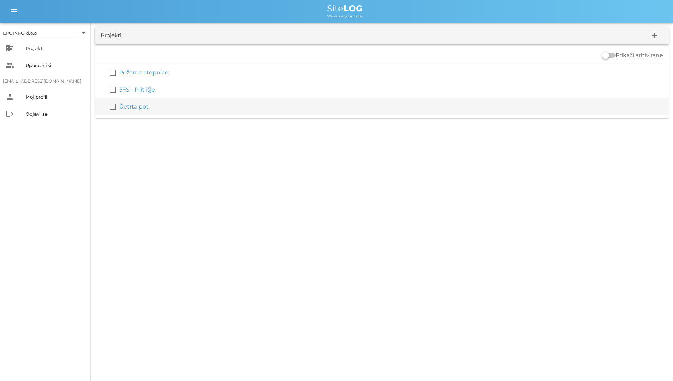
click at [140, 107] on link "Četrta pot" at bounding box center [133, 106] width 29 height 7
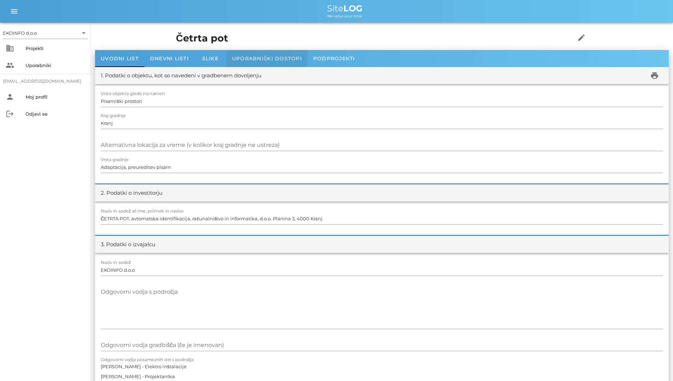
click at [259, 59] on span "Uporabniški dostopi" at bounding box center [267, 58] width 70 height 6
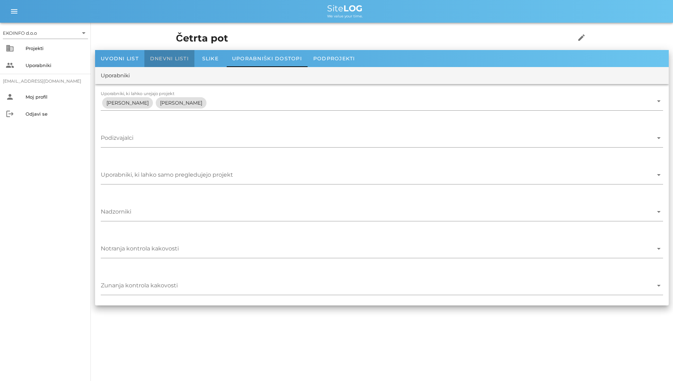
click at [182, 61] on span "Dnevni listi" at bounding box center [169, 58] width 39 height 6
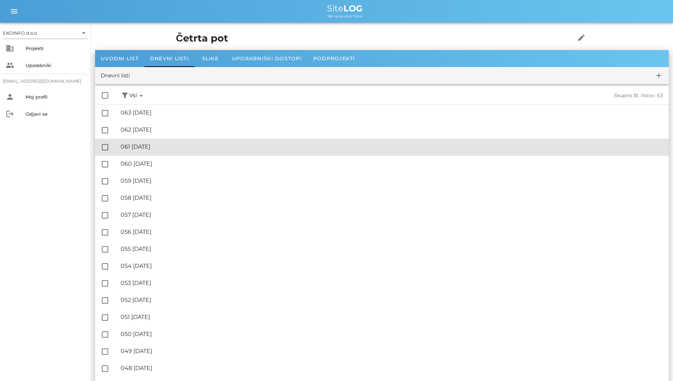
click at [436, 148] on div "🔏 061 [DATE]" at bounding box center [392, 146] width 542 height 7
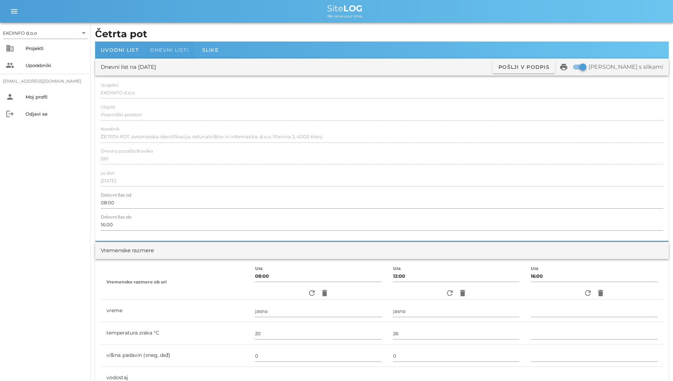
click at [157, 48] on span "Dnevni listi" at bounding box center [169, 50] width 39 height 6
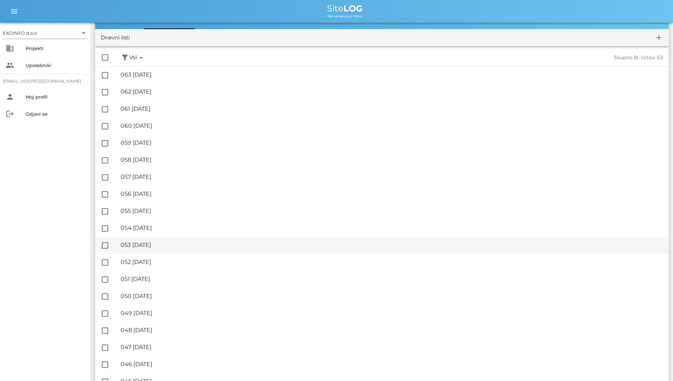
scroll to position [35, 0]
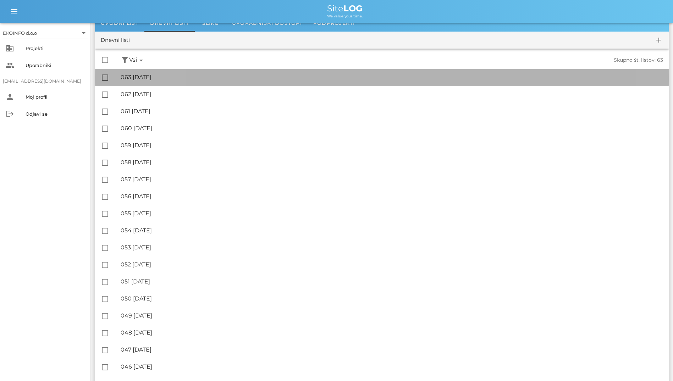
click at [205, 83] on div "🔏 063 [DATE] ✓ Podpisal: Nadzornik ✓ Podpisal: Sestavljalec ✓ Podpisal: Odgovor…" at bounding box center [392, 77] width 542 height 16
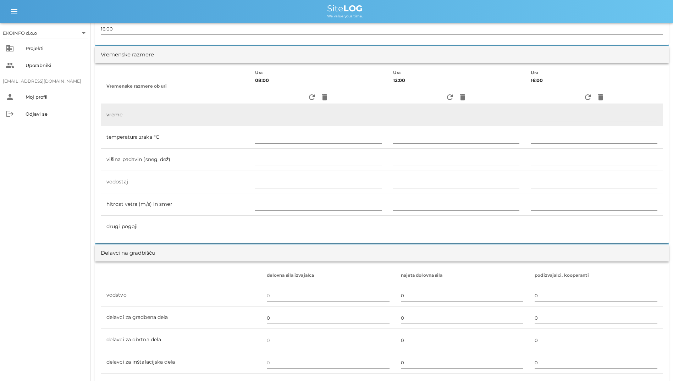
scroll to position [213, 0]
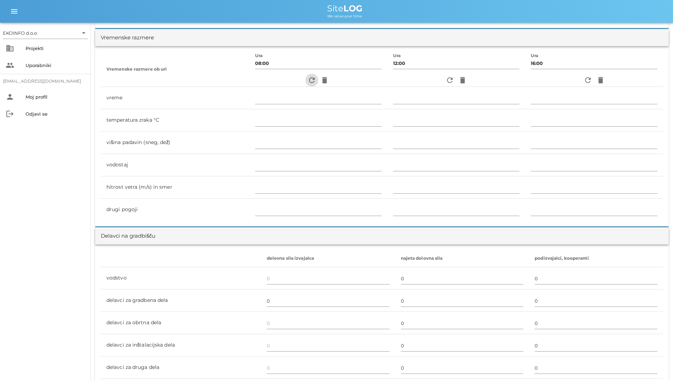
click at [307, 78] on icon "refresh" at bounding box center [311, 80] width 9 height 9
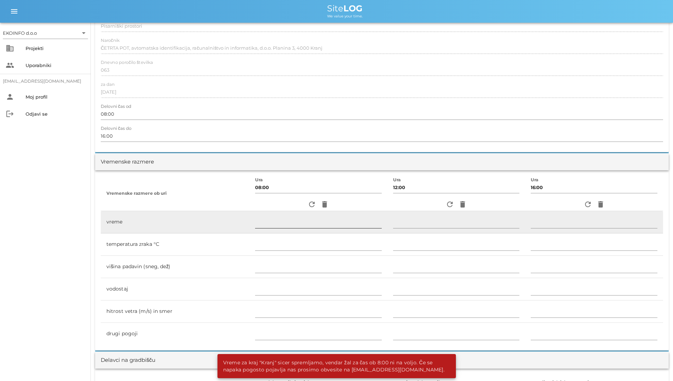
scroll to position [0, 0]
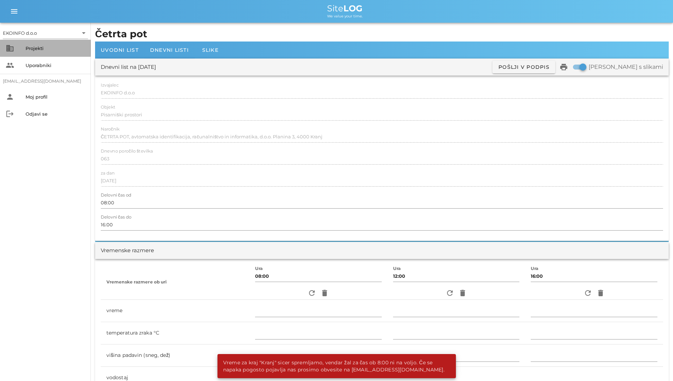
click at [26, 52] on div "Projekti" at bounding box center [56, 48] width 60 height 11
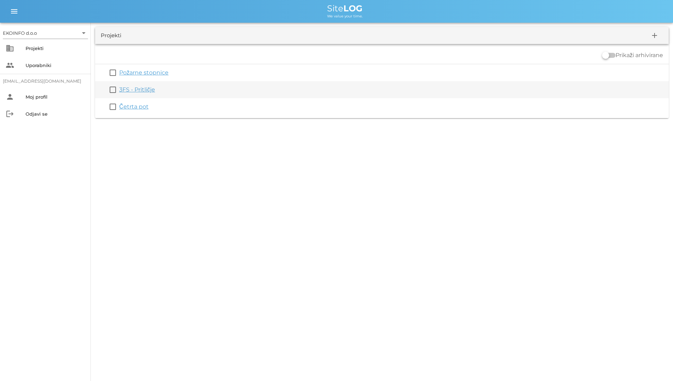
click at [143, 89] on link "3FS - Pritličje" at bounding box center [137, 89] width 36 height 7
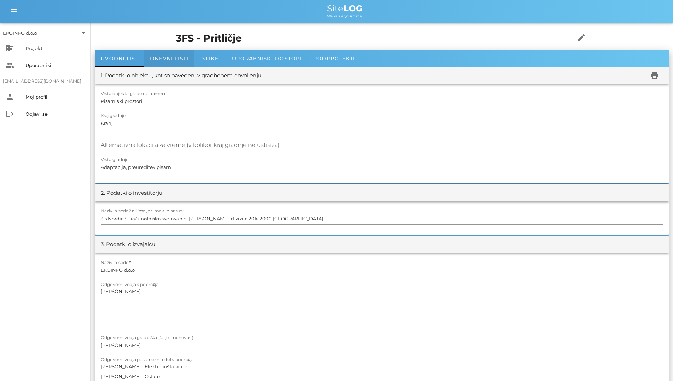
click at [179, 51] on div "Dnevni listi" at bounding box center [169, 58] width 50 height 17
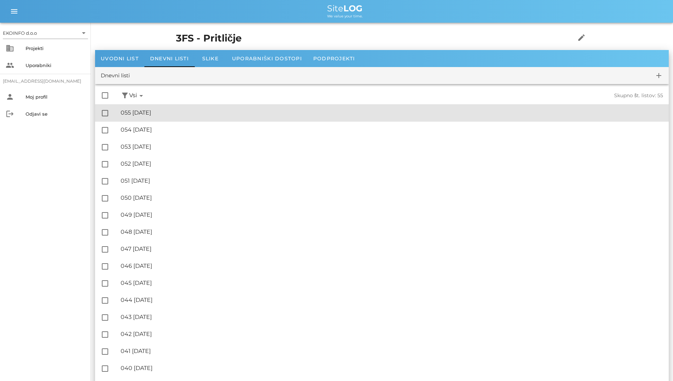
click at [164, 115] on div "🔏 055 [DATE]" at bounding box center [392, 112] width 542 height 7
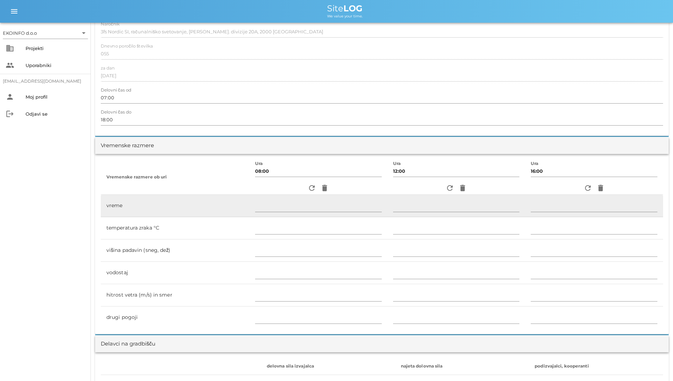
scroll to position [248, 0]
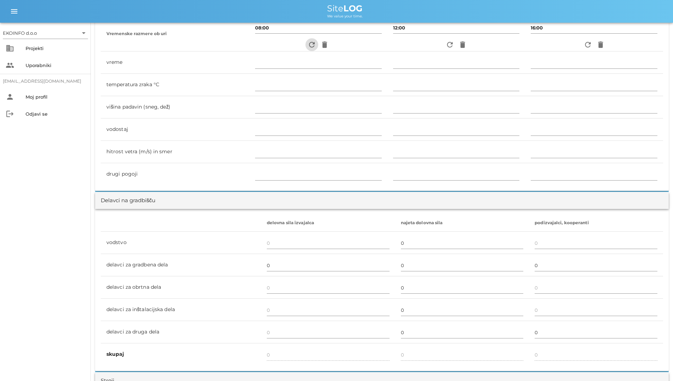
click at [307, 44] on icon "refresh" at bounding box center [311, 44] width 9 height 9
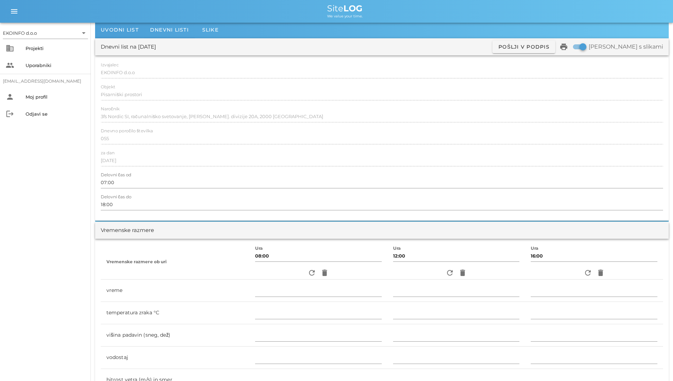
scroll to position [0, 0]
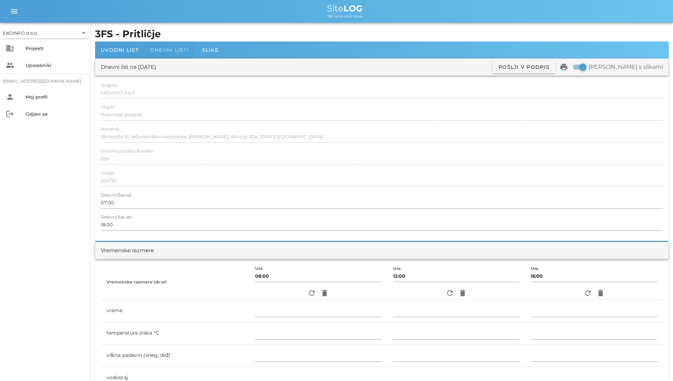
click at [176, 54] on div "Dnevni listi" at bounding box center [169, 49] width 50 height 17
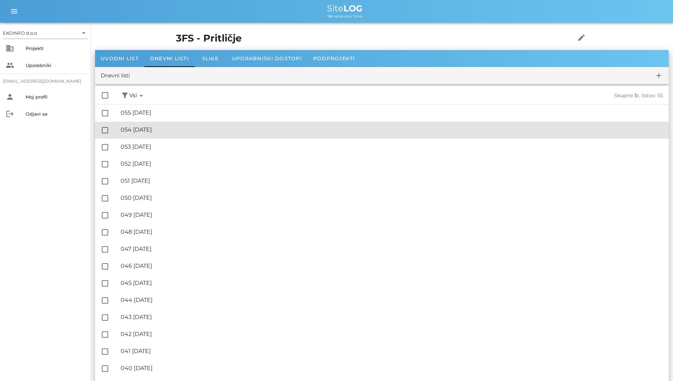
click at [245, 129] on div "🔏 054 [DATE]" at bounding box center [392, 129] width 542 height 7
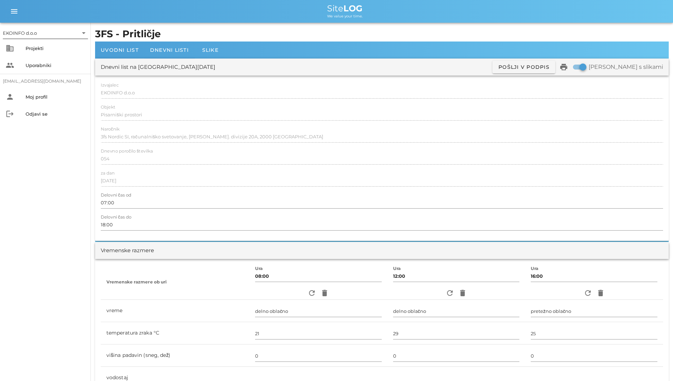
click at [24, 38] on div "EKOINFO d.o.o" at bounding box center [40, 32] width 75 height 11
click at [26, 38] on div "EKOINFO d.o.o" at bounding box center [47, 38] width 74 height 7
click at [37, 43] on div "business Projekti" at bounding box center [45, 48] width 91 height 17
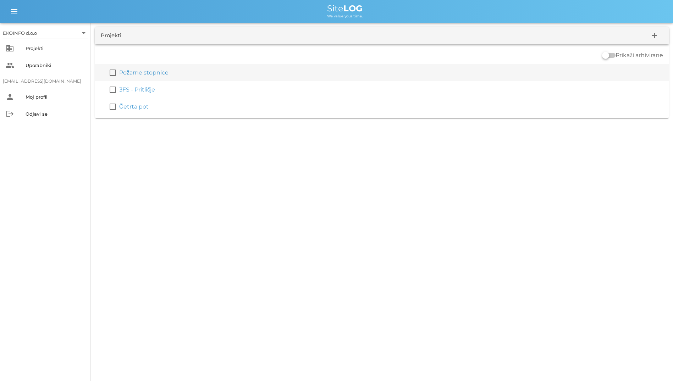
click at [144, 74] on link "Požarne stopnice" at bounding box center [143, 72] width 49 height 7
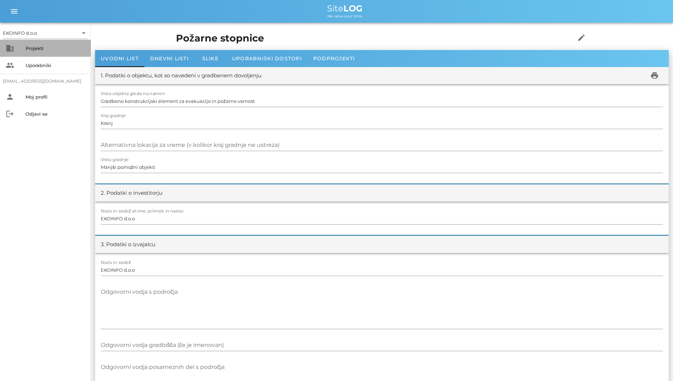
click at [40, 50] on div "Projekti" at bounding box center [56, 48] width 60 height 6
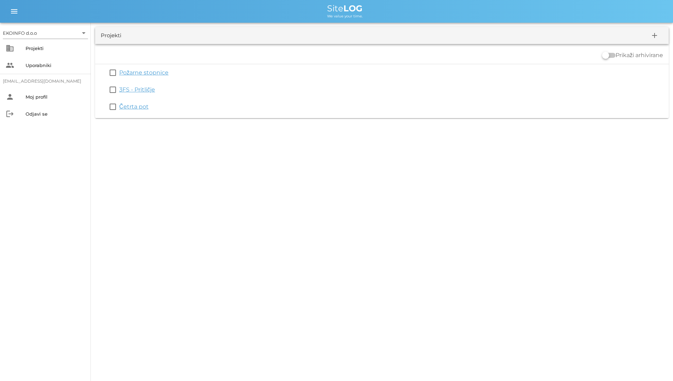
drag, startPoint x: 316, startPoint y: 12, endPoint x: 380, endPoint y: 22, distance: 64.5
click at [380, 22] on div "menu menu Site LOG We value your time." at bounding box center [336, 11] width 673 height 23
drag, startPoint x: 380, startPoint y: 22, endPoint x: 356, endPoint y: 182, distance: 162.1
click at [356, 182] on div "EKOINFO d.o.o arrow_drop_down business Projekti people Uporabniki [EMAIL_ADDRES…" at bounding box center [336, 190] width 673 height 381
drag, startPoint x: 372, startPoint y: 21, endPoint x: 316, endPoint y: 1, distance: 59.3
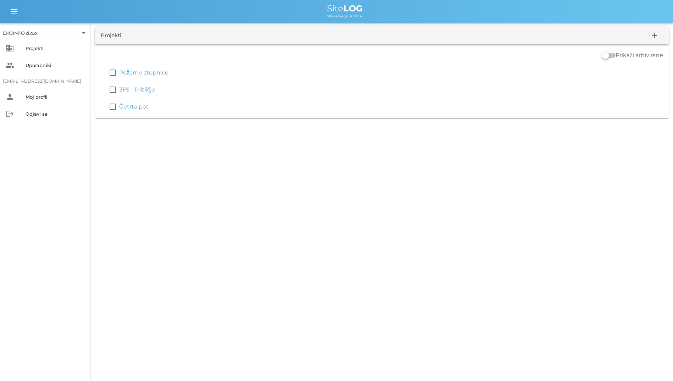
click at [316, 1] on div "menu menu Site LOG We value your time." at bounding box center [336, 11] width 673 height 23
drag, startPoint x: 316, startPoint y: 1, endPoint x: 276, endPoint y: 6, distance: 39.6
click at [276, 6] on div "Site LOG" at bounding box center [344, 8] width 645 height 9
drag, startPoint x: 319, startPoint y: 6, endPoint x: 377, endPoint y: 9, distance: 58.6
click at [377, 9] on div "Site LOG" at bounding box center [344, 8] width 645 height 9
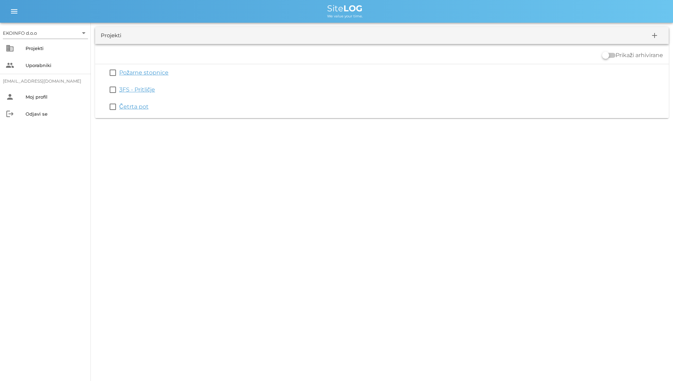
drag, startPoint x: 377, startPoint y: 9, endPoint x: 325, endPoint y: 17, distance: 52.8
click at [325, 17] on div "We value your time." at bounding box center [344, 16] width 645 height 6
drag, startPoint x: 325, startPoint y: 17, endPoint x: 292, endPoint y: 8, distance: 34.1
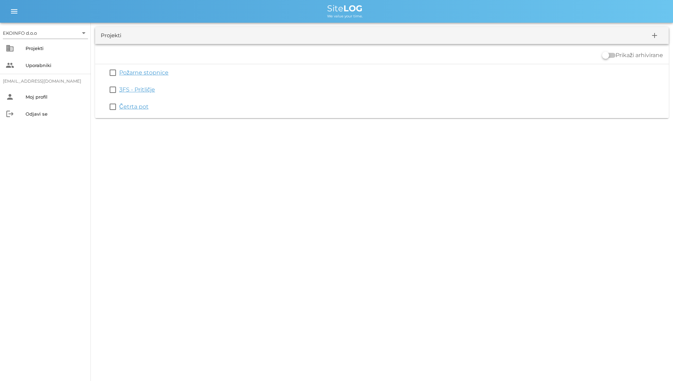
click at [292, 8] on div "Site LOG" at bounding box center [344, 8] width 645 height 9
drag, startPoint x: 309, startPoint y: 3, endPoint x: 393, endPoint y: 21, distance: 85.5
click at [393, 21] on div "menu menu Site LOG We value your time." at bounding box center [336, 11] width 673 height 23
drag, startPoint x: 393, startPoint y: 21, endPoint x: 505, endPoint y: 16, distance: 112.1
click at [436, 16] on div "We value your time." at bounding box center [344, 16] width 645 height 6
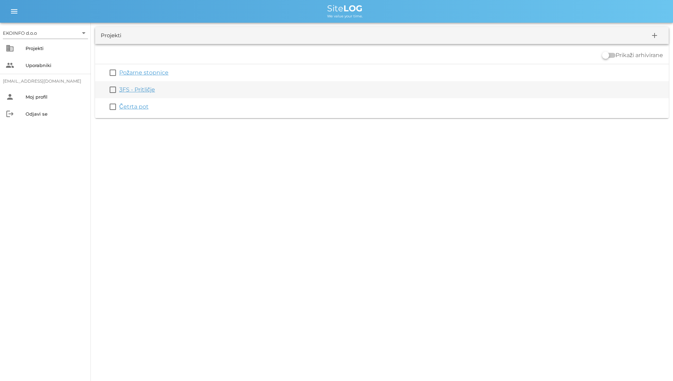
click at [143, 89] on link "3FS - Pritličje" at bounding box center [137, 89] width 36 height 7
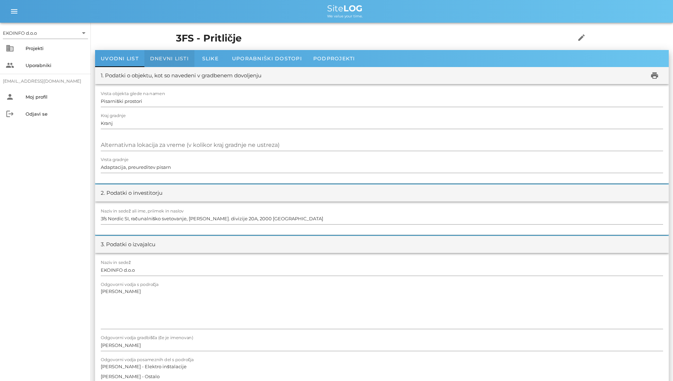
click at [188, 56] on span "Dnevni listi" at bounding box center [169, 58] width 39 height 6
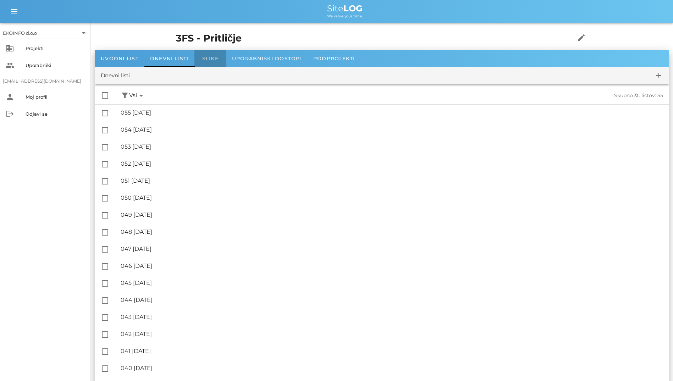
click at [212, 61] on span "Slike" at bounding box center [210, 58] width 16 height 6
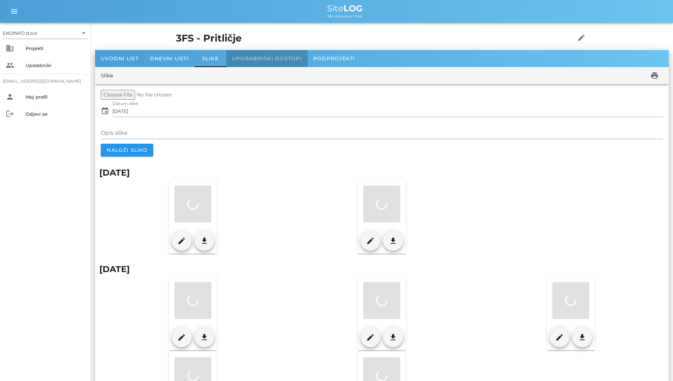
click at [244, 55] on span "Uporabniški dostopi" at bounding box center [267, 58] width 70 height 6
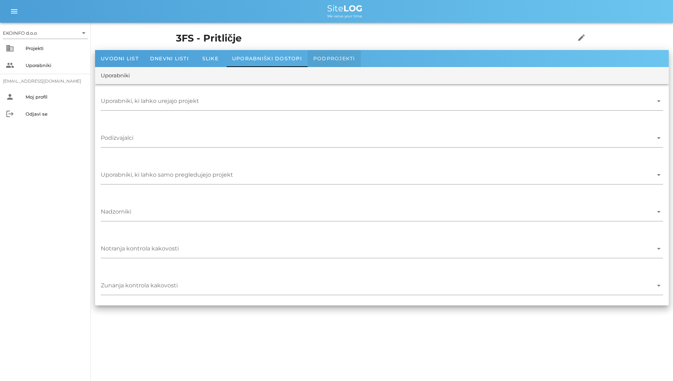
click at [309, 54] on div "Podprojekti" at bounding box center [333, 58] width 53 height 17
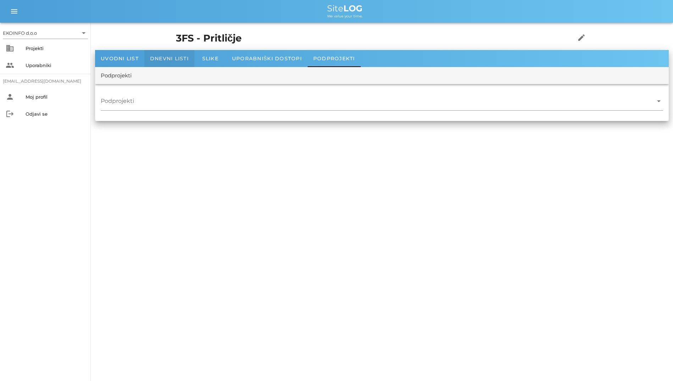
click at [157, 50] on div "Dnevni listi" at bounding box center [169, 58] width 50 height 17
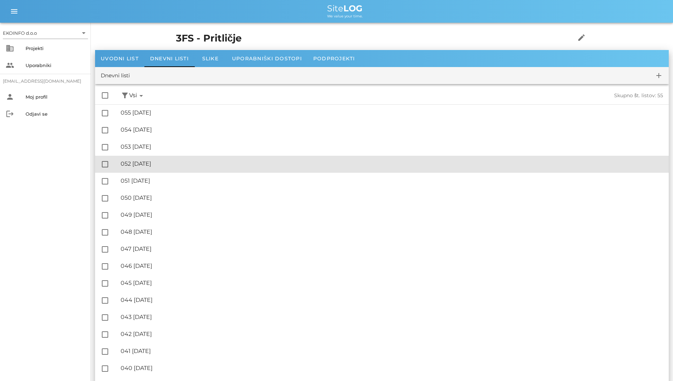
click at [179, 160] on div "🔏 052 [DATE]" at bounding box center [392, 163] width 542 height 7
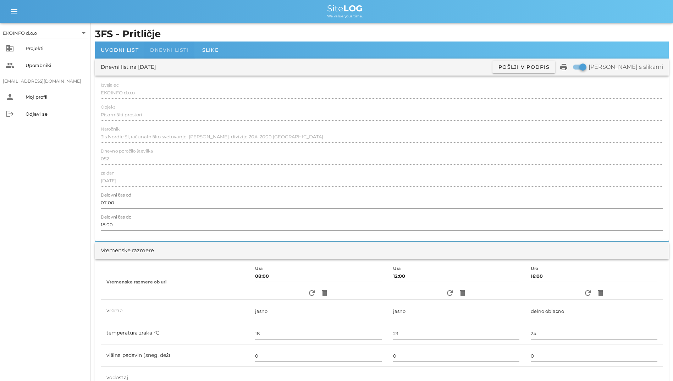
click at [177, 49] on span "Dnevni listi" at bounding box center [169, 50] width 39 height 6
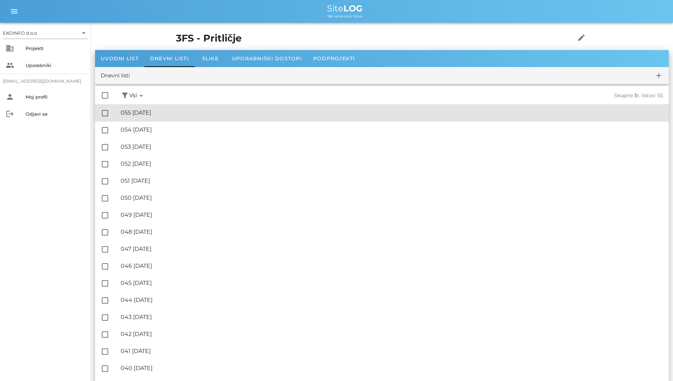
click at [177, 119] on div "🔏 055 [DATE] ✓ Podpisal: Nadzornik ✓ Podpisal: Sestavljalec ✓ Podpisal: Odgovor…" at bounding box center [392, 113] width 542 height 16
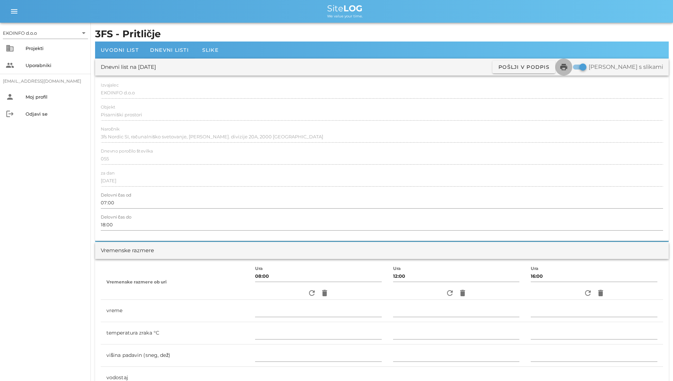
click at [436, 65] on icon "print" at bounding box center [563, 67] width 9 height 9
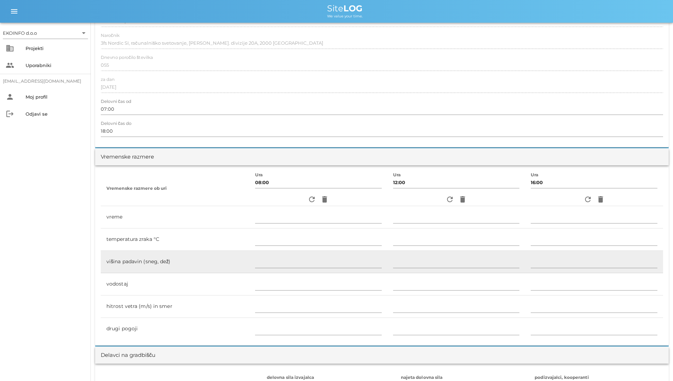
scroll to position [177, 0]
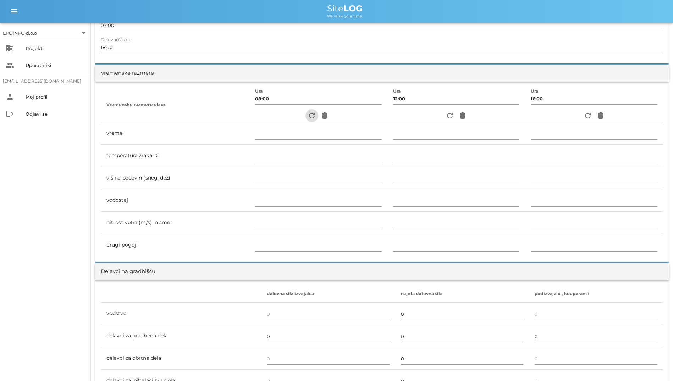
click at [307, 117] on icon "refresh" at bounding box center [311, 115] width 9 height 9
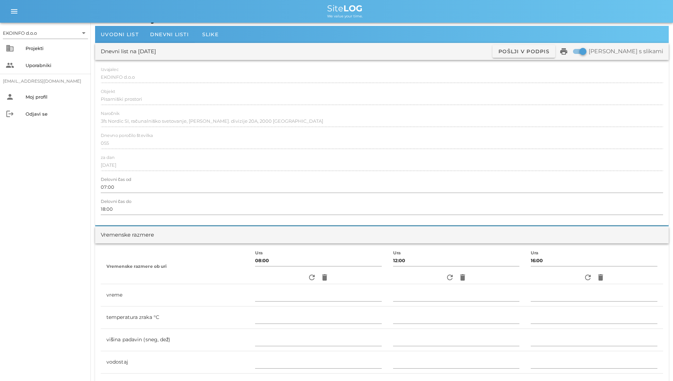
scroll to position [0, 0]
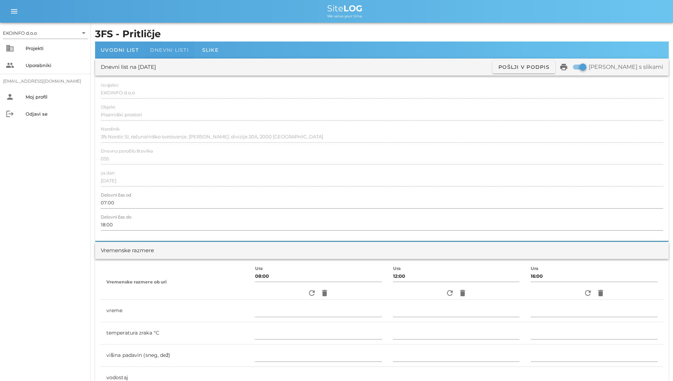
click at [168, 48] on span "Dnevni listi" at bounding box center [169, 50] width 39 height 6
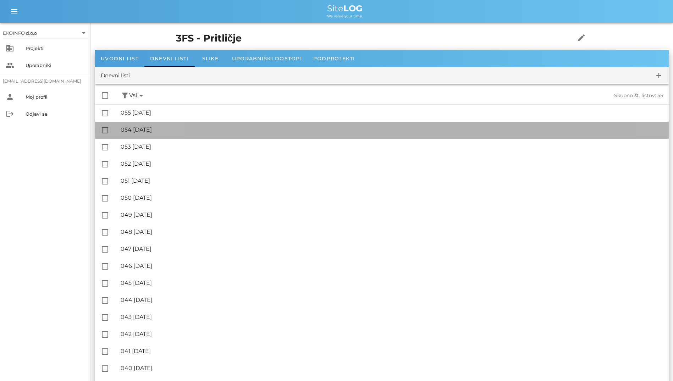
click at [196, 126] on div "🔏 054 [DATE]" at bounding box center [392, 129] width 542 height 7
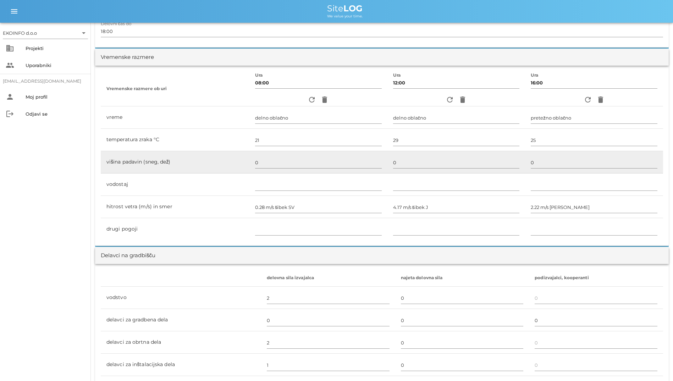
scroll to position [213, 0]
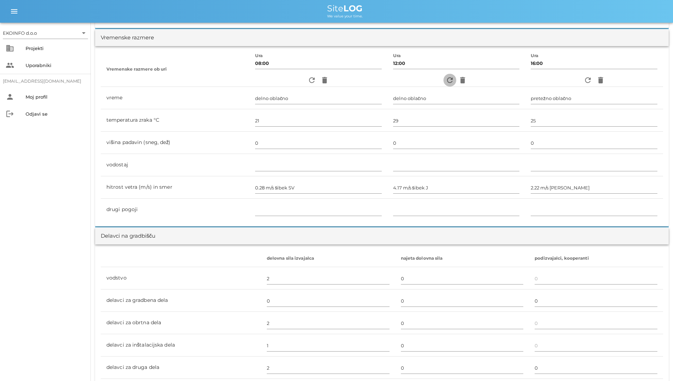
click at [436, 80] on icon "refresh" at bounding box center [449, 80] width 9 height 9
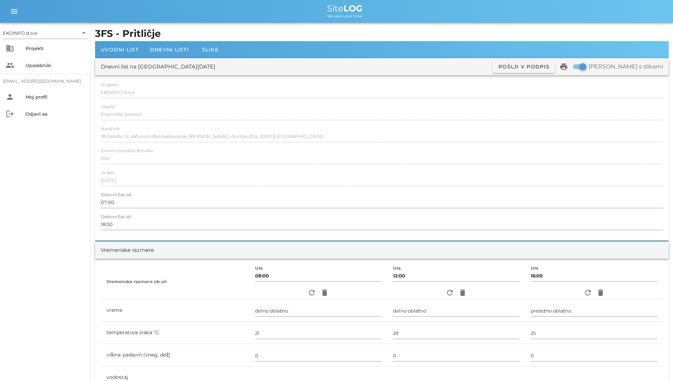
scroll to position [0, 0]
click at [189, 48] on div "Dnevni listi" at bounding box center [169, 49] width 50 height 17
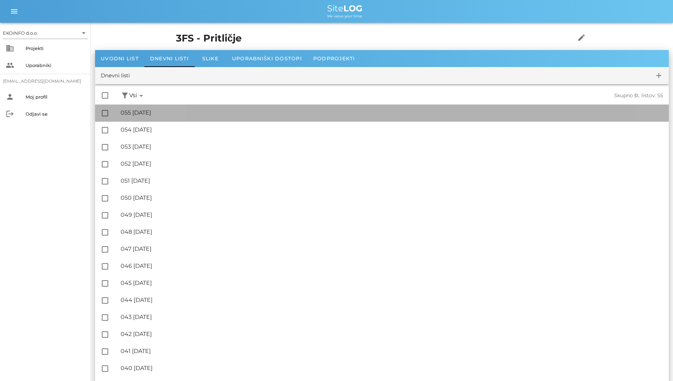
click at [212, 113] on div "🔏 055 [DATE]" at bounding box center [392, 112] width 542 height 7
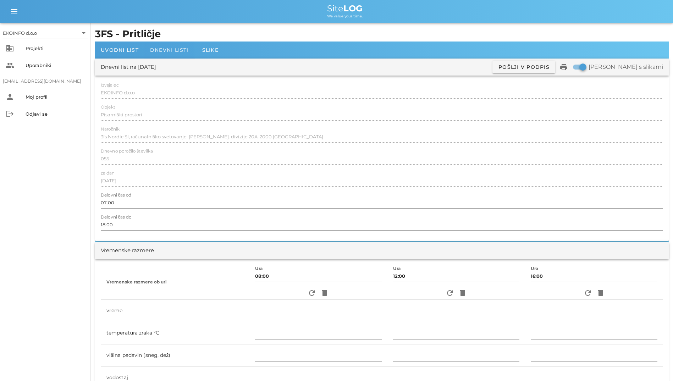
click at [168, 51] on span "Dnevni listi" at bounding box center [169, 50] width 39 height 6
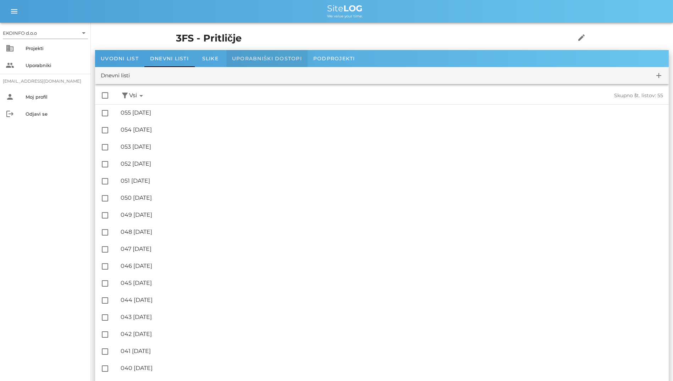
click at [255, 51] on div "Uporabniški dostopi" at bounding box center [266, 58] width 81 height 17
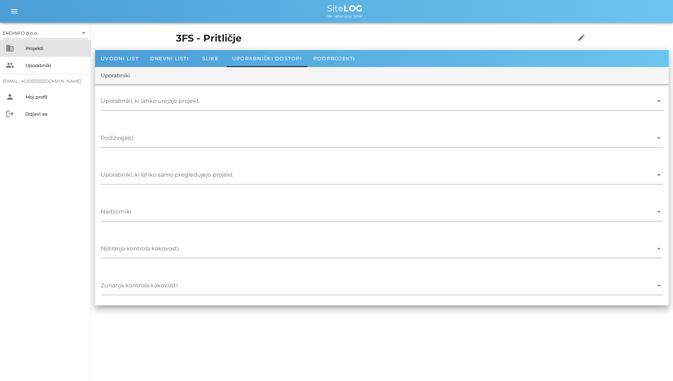
click at [26, 52] on div "Projekti" at bounding box center [56, 48] width 60 height 11
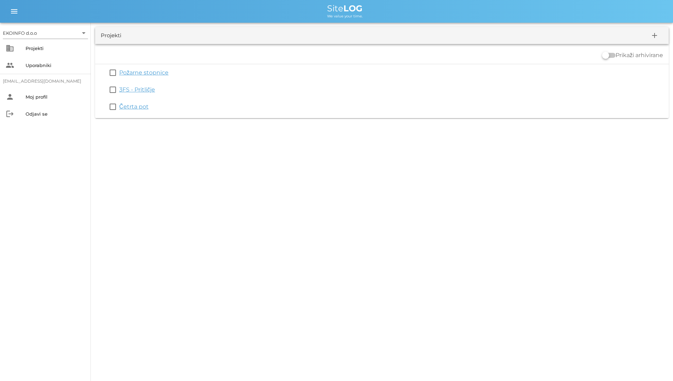
drag, startPoint x: 319, startPoint y: 165, endPoint x: 112, endPoint y: 43, distance: 240.2
click at [112, 43] on div "EKOINFO d.o.o arrow_drop_down business Projekti people Uporabniki [EMAIL_ADDRES…" at bounding box center [336, 190] width 673 height 381
click at [294, 14] on div "We value your time." at bounding box center [344, 16] width 645 height 6
click at [314, 295] on div "EKOINFO d.o.o arrow_drop_down business Projekti people Uporabniki [EMAIL_ADDRES…" at bounding box center [336, 190] width 673 height 381
